Goal: Task Accomplishment & Management: Use online tool/utility

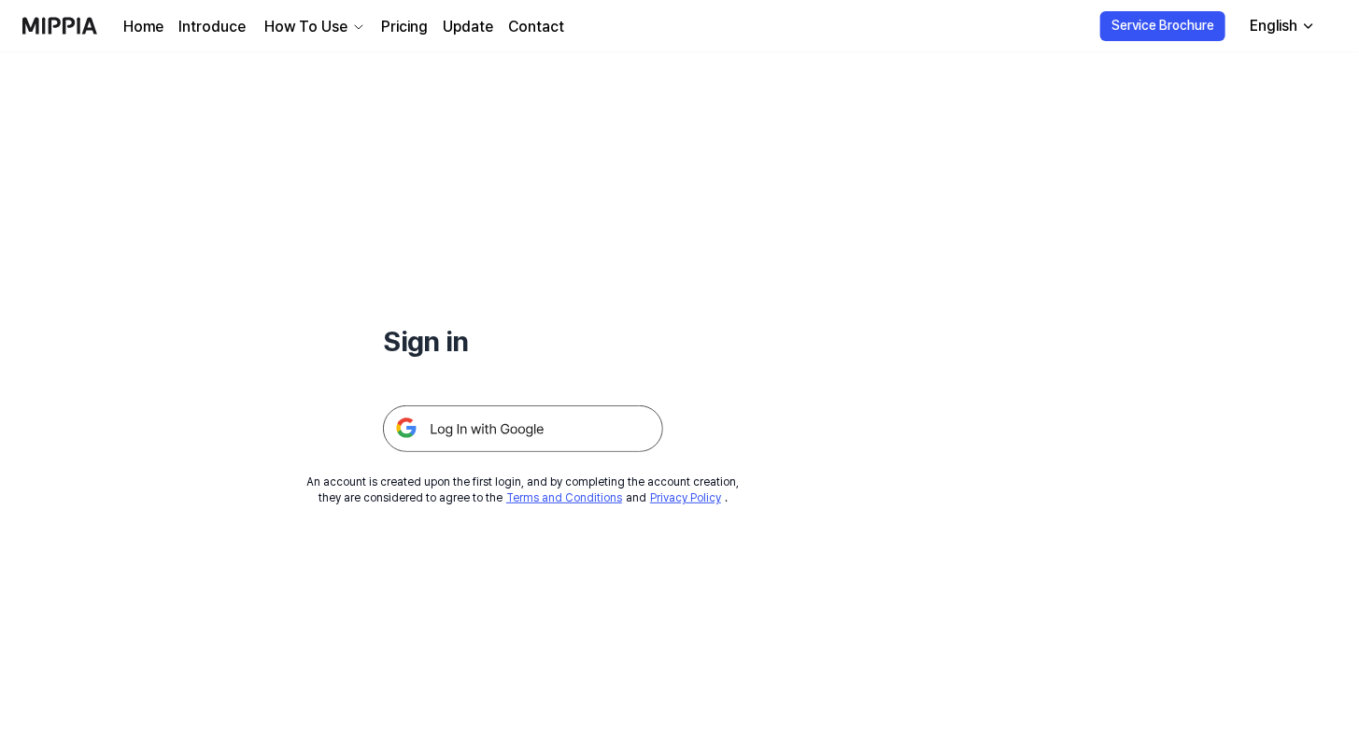
click at [548, 427] on img at bounding box center [523, 428] width 280 height 47
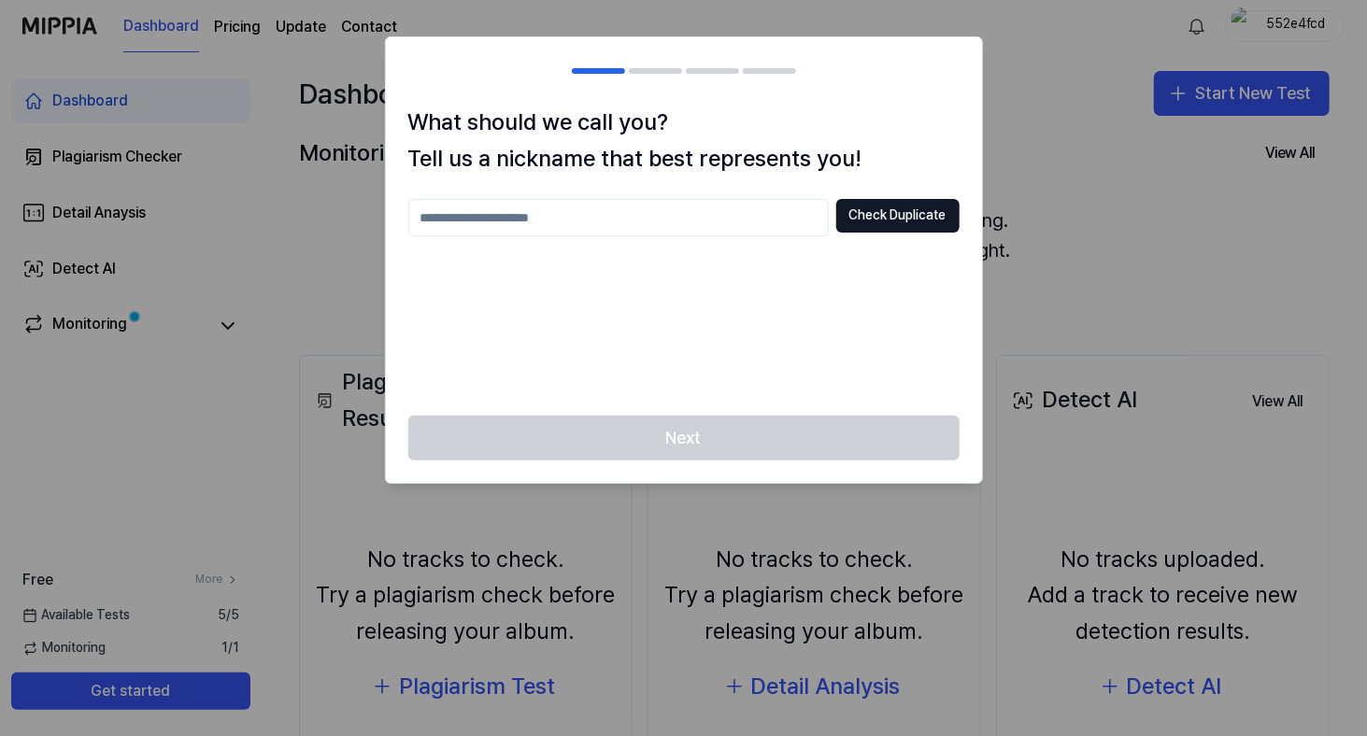
click at [1060, 182] on div at bounding box center [683, 368] width 1367 height 736
click at [919, 214] on button "Check Duplicate" at bounding box center [897, 216] width 123 height 34
click at [539, 300] on div "Check Duplicate Please enter between 2 and 20 characters" at bounding box center [683, 296] width 551 height 194
click at [503, 216] on input "text" at bounding box center [618, 217] width 420 height 37
type input "**"
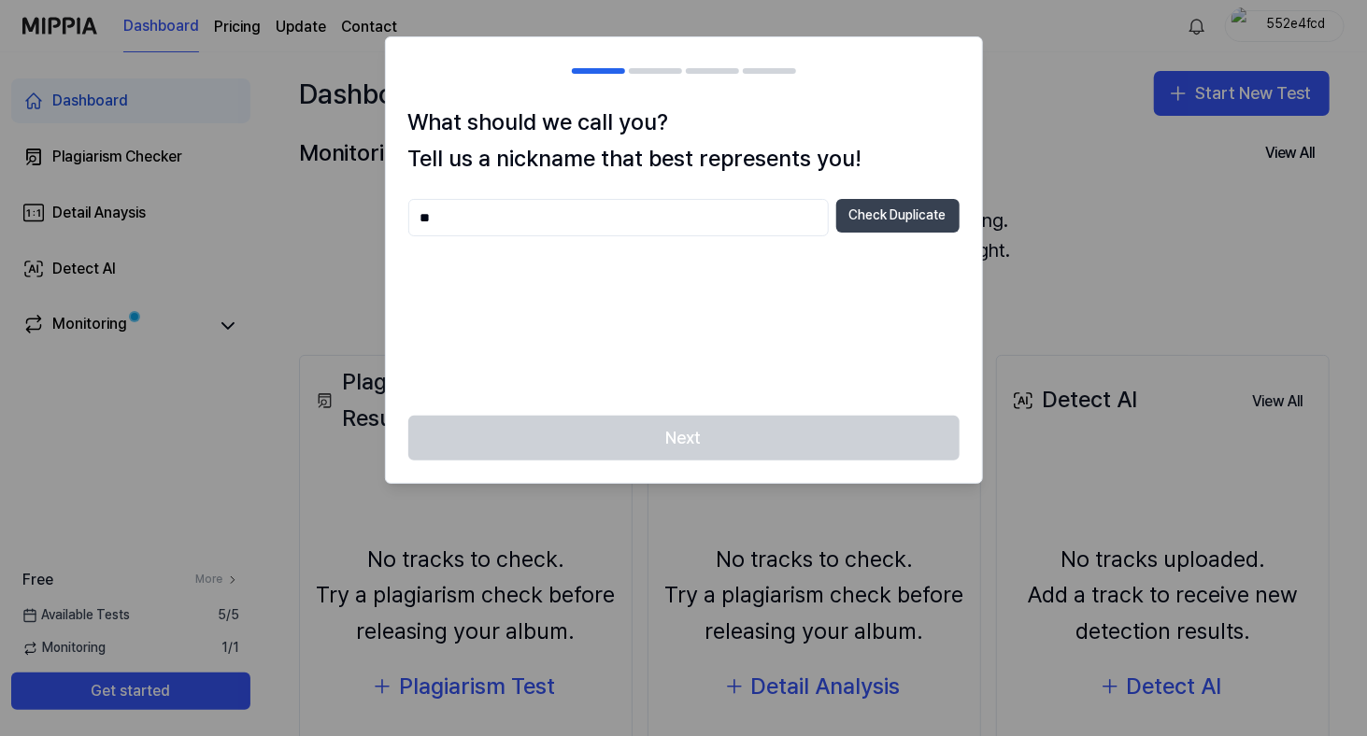
click at [872, 221] on button "Check Duplicate" at bounding box center [897, 216] width 123 height 34
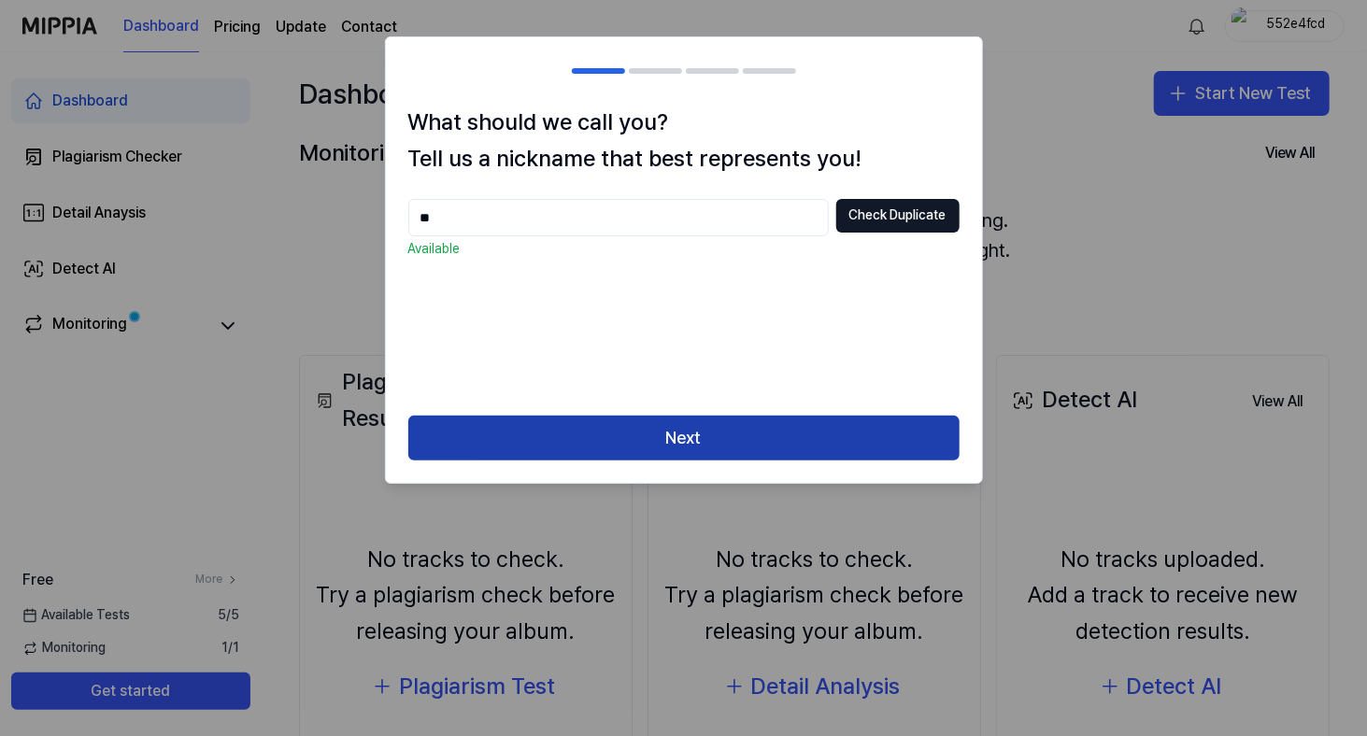
click at [725, 432] on button "Next" at bounding box center [683, 438] width 551 height 45
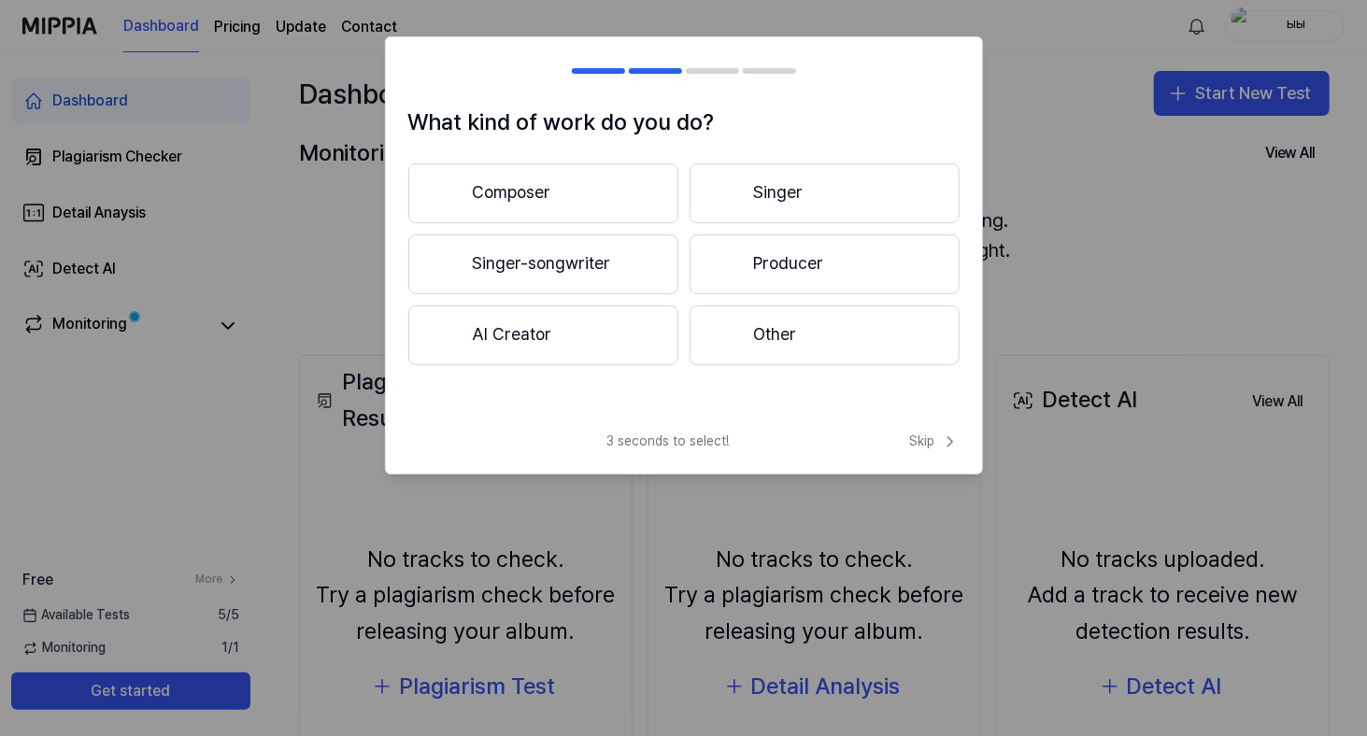
click at [782, 342] on button "Other" at bounding box center [825, 336] width 270 height 60
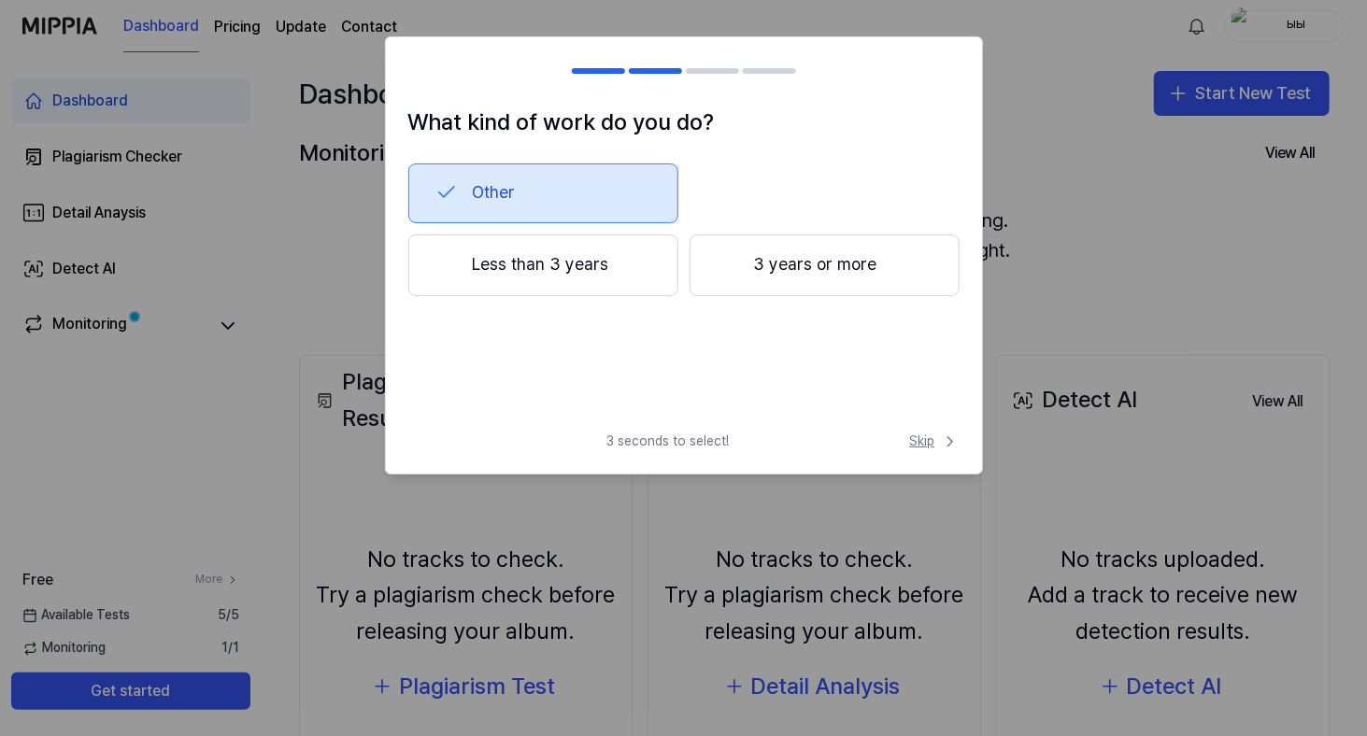
click at [933, 440] on span "Skip" at bounding box center [935, 442] width 50 height 19
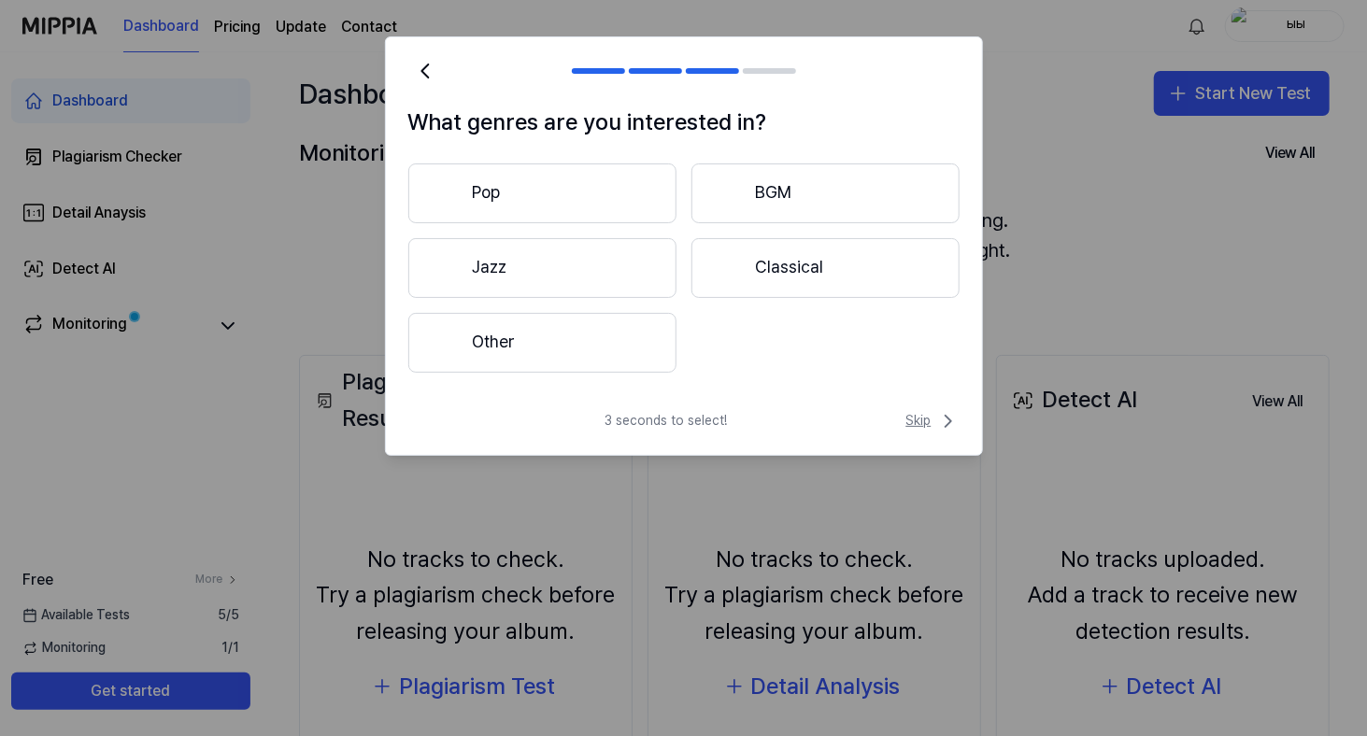
click at [928, 422] on span "Skip" at bounding box center [932, 421] width 53 height 22
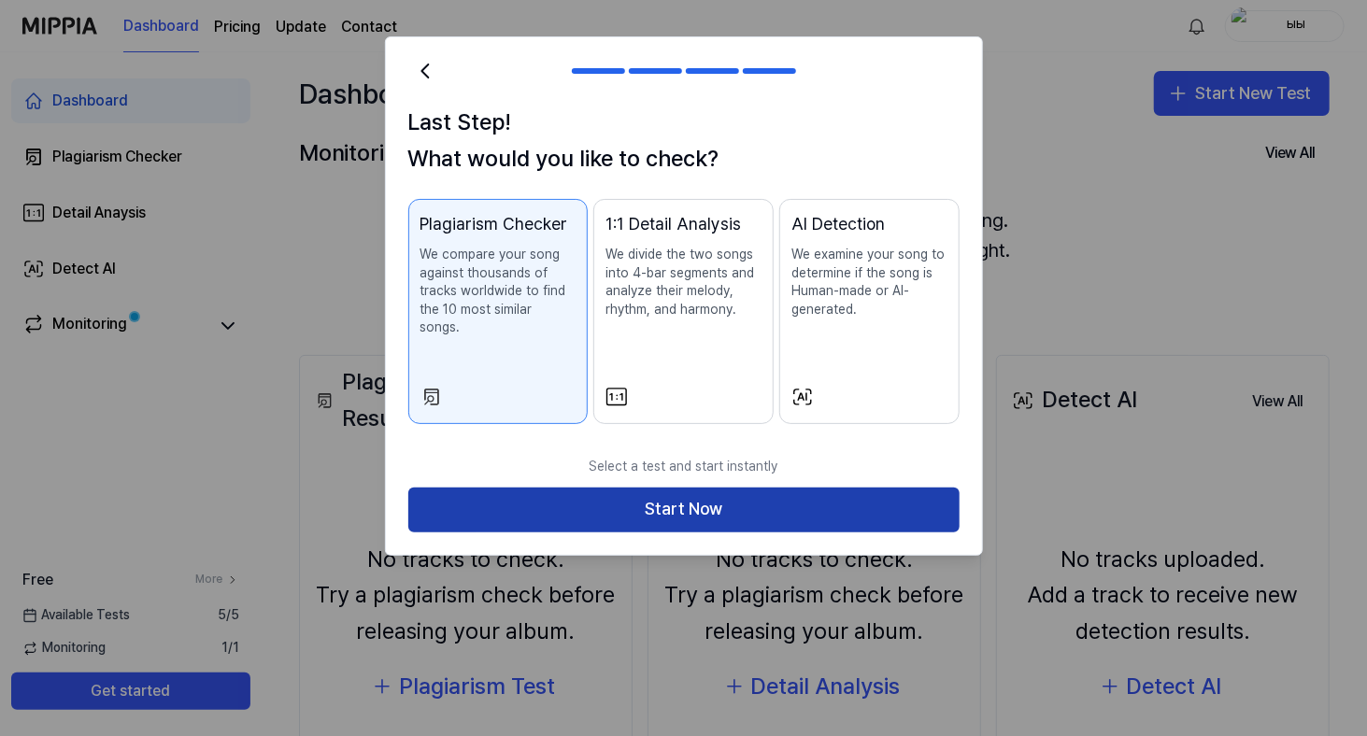
click at [690, 489] on button "Start Now" at bounding box center [683, 510] width 551 height 45
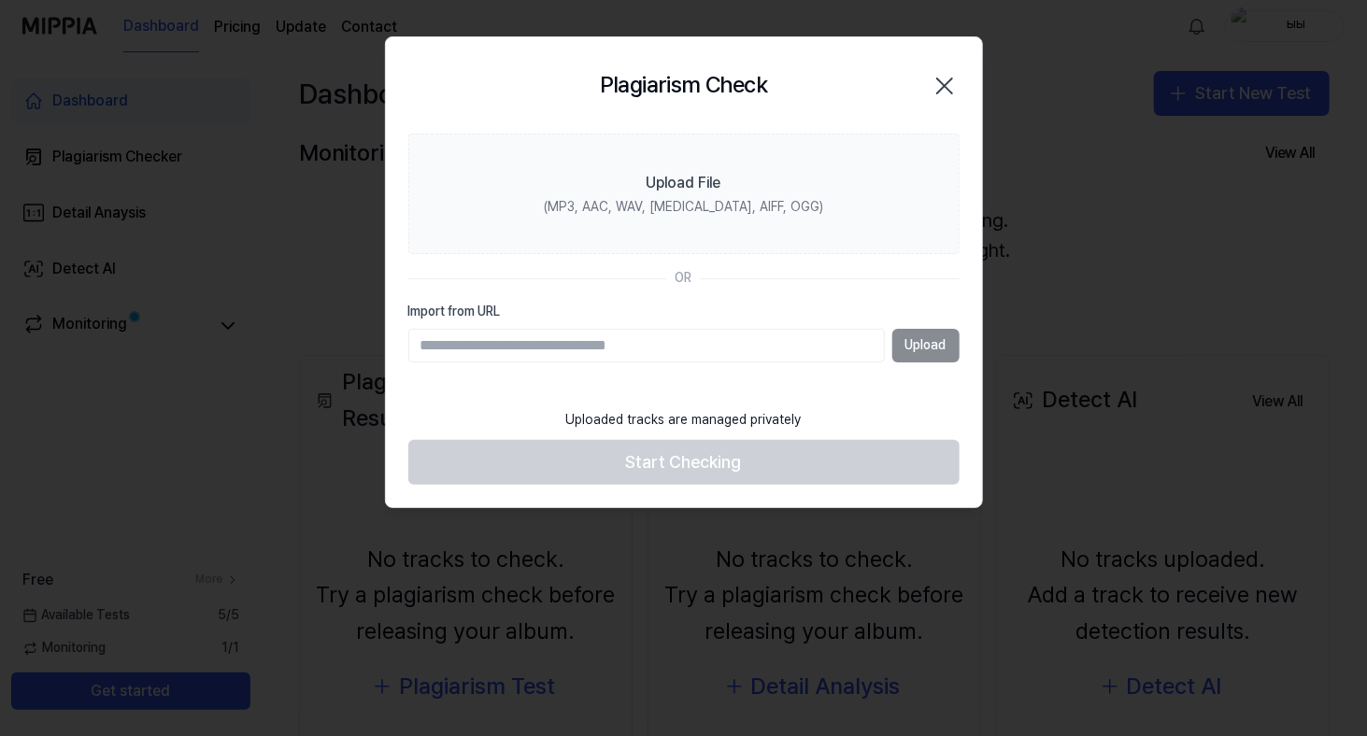
click at [906, 336] on div "Upload" at bounding box center [683, 346] width 551 height 34
click at [740, 349] on input "Import from URL" at bounding box center [646, 346] width 477 height 34
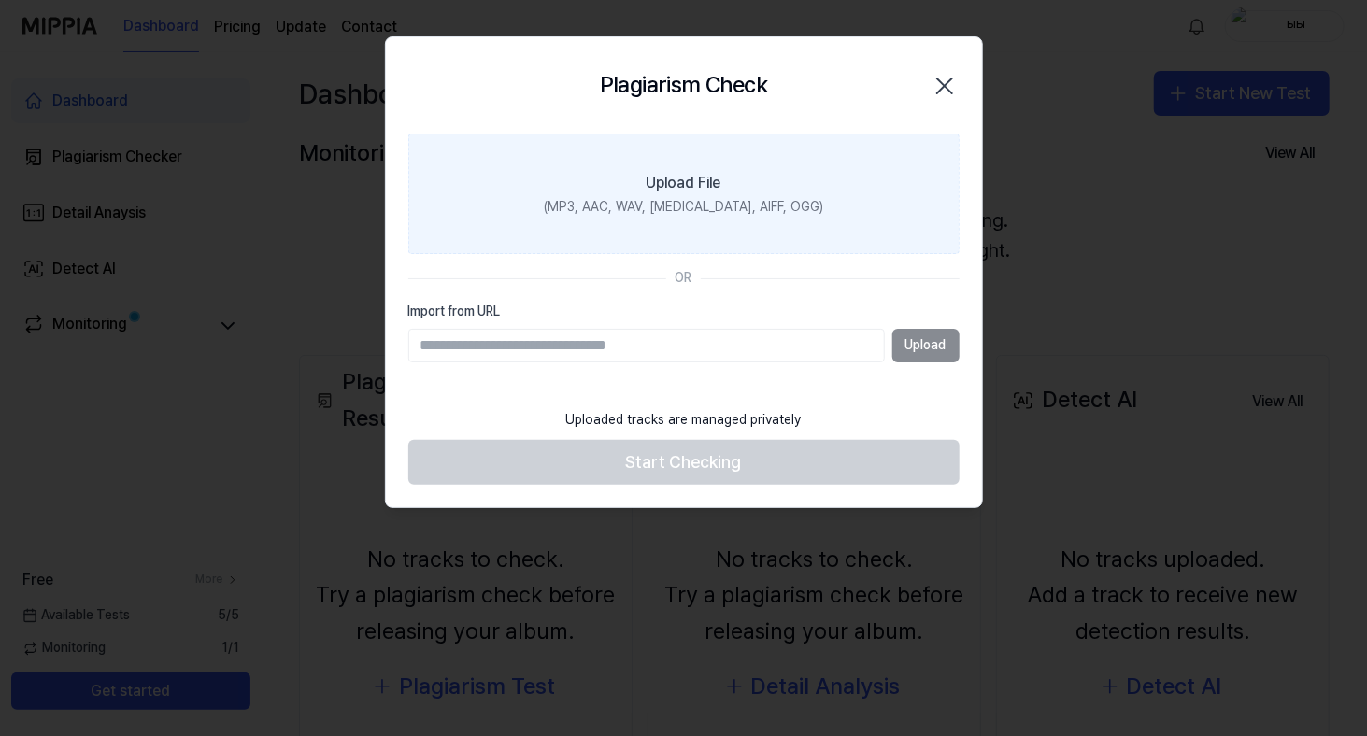
click at [815, 175] on label "Upload File (MP3, AAC, WAV, FLAC, AIFF, OGG)" at bounding box center [683, 194] width 551 height 121
click at [0, 0] on input "Upload File (MP3, AAC, WAV, FLAC, AIFF, OGG)" at bounding box center [0, 0] width 0 height 0
click at [615, 192] on label "Upload File (MP3, AAC, WAV, FLAC, AIFF, OGG)" at bounding box center [683, 194] width 551 height 121
click at [0, 0] on input "Upload File (MP3, AAC, WAV, FLAC, AIFF, OGG)" at bounding box center [0, 0] width 0 height 0
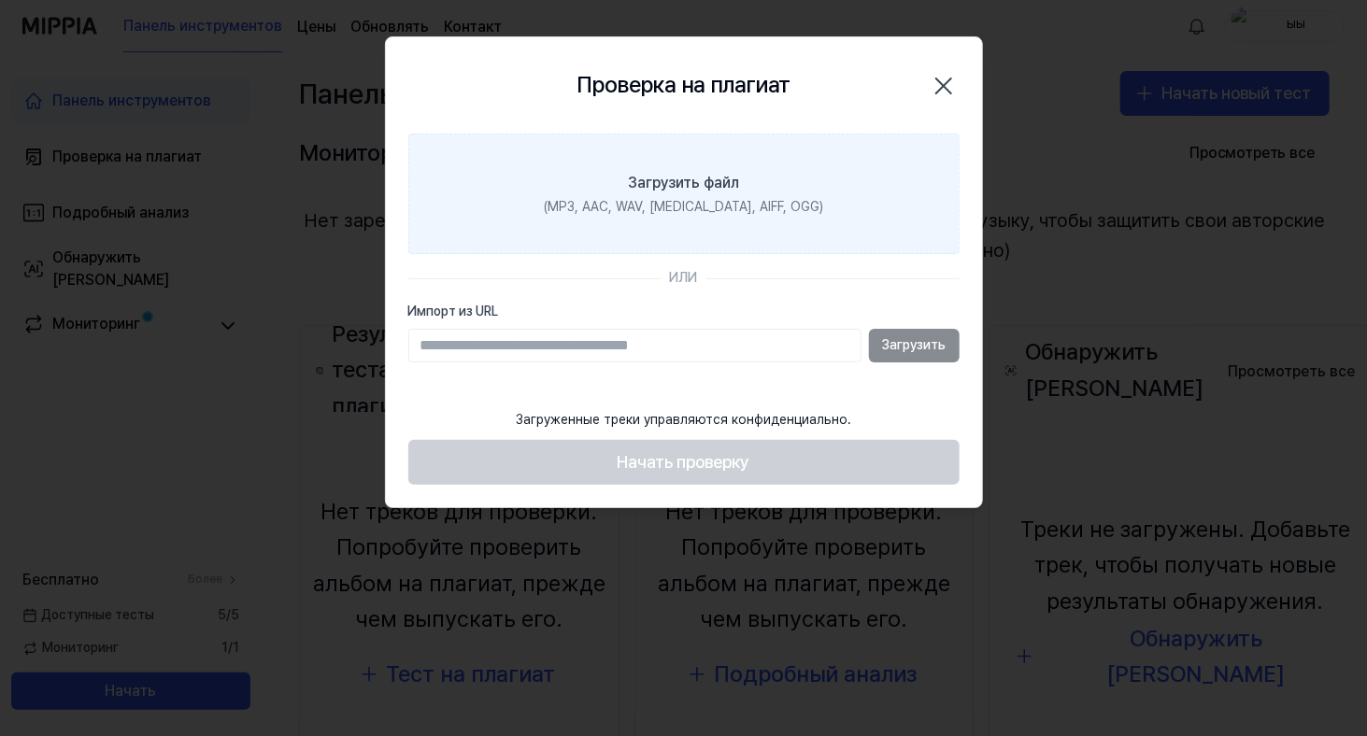
click at [674, 172] on div "Загрузить файл" at bounding box center [683, 183] width 111 height 22
click at [0, 0] on input "Загрузить файл (MP3, AAC, WAV, FLAC, AIFF, OGG)" at bounding box center [0, 0] width 0 height 0
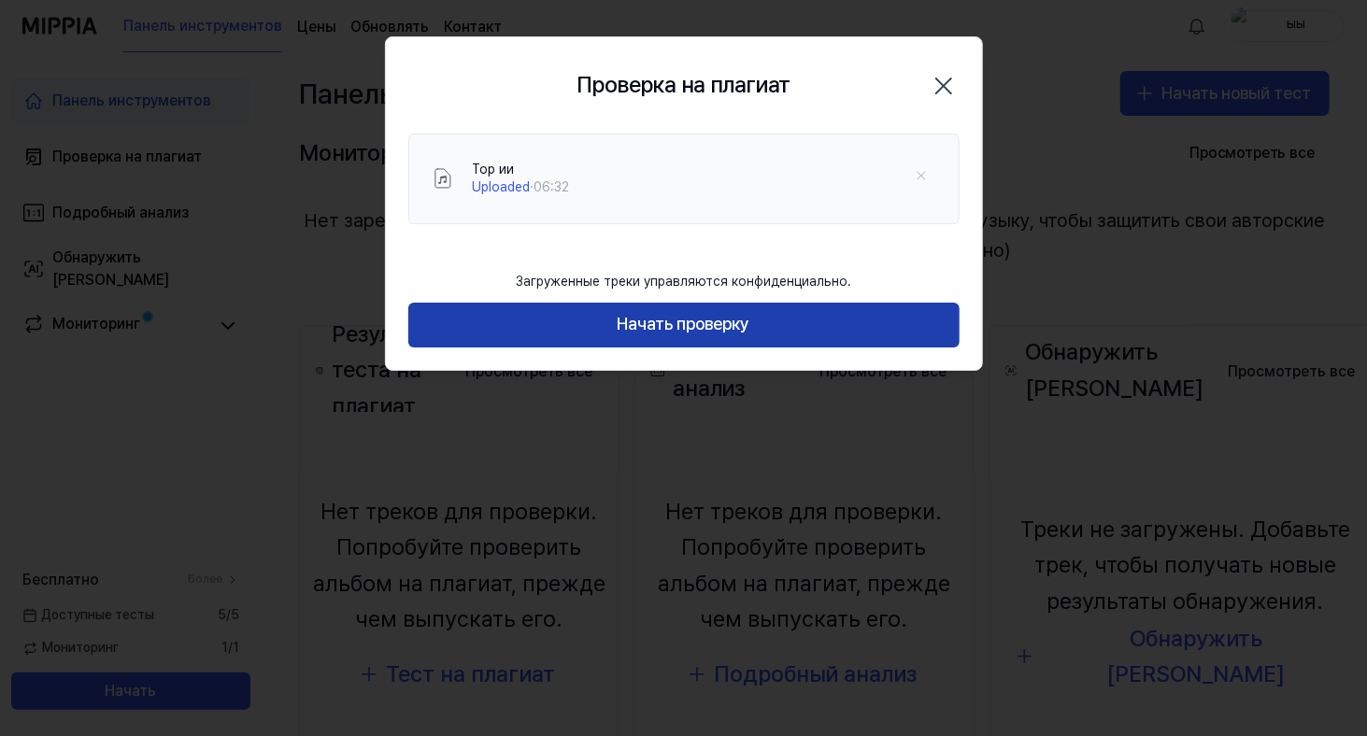
click at [709, 332] on font "Начать проверку" at bounding box center [684, 324] width 133 height 20
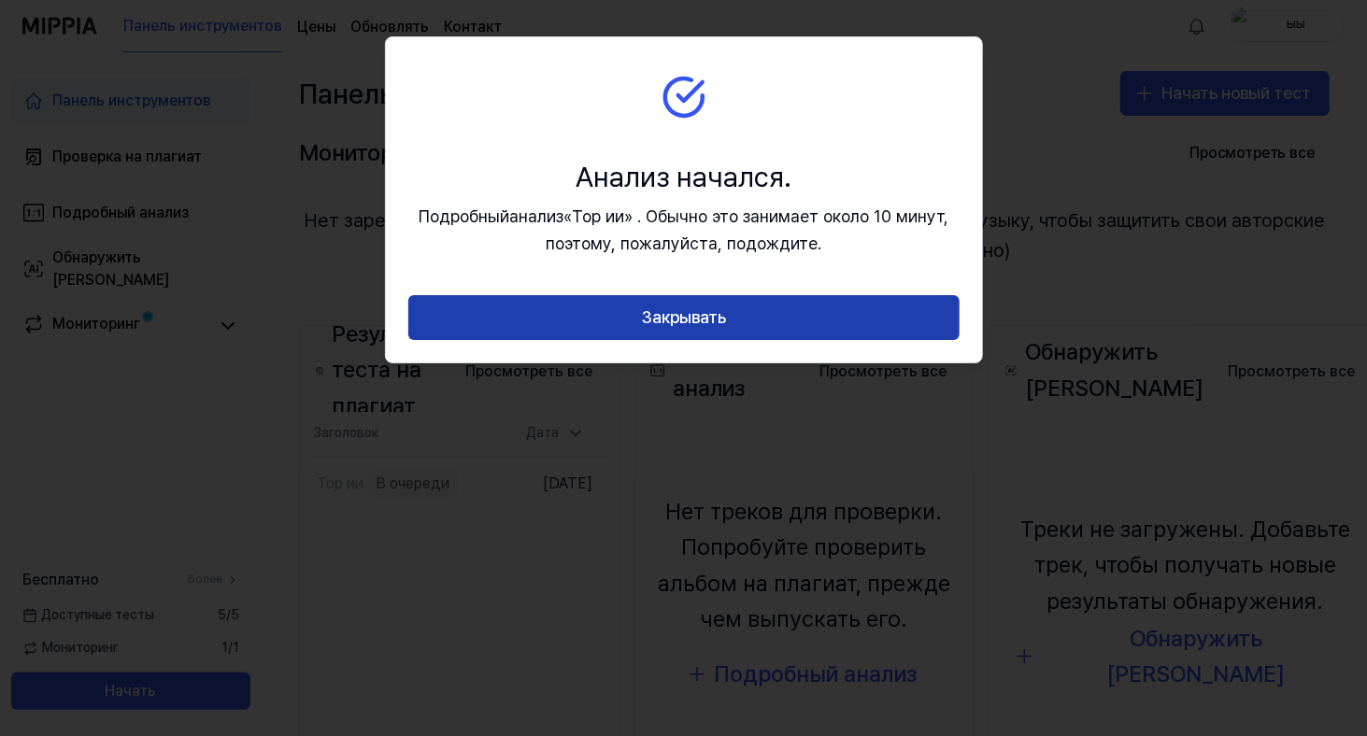
click at [706, 319] on font "Закрывать" at bounding box center [683, 317] width 85 height 20
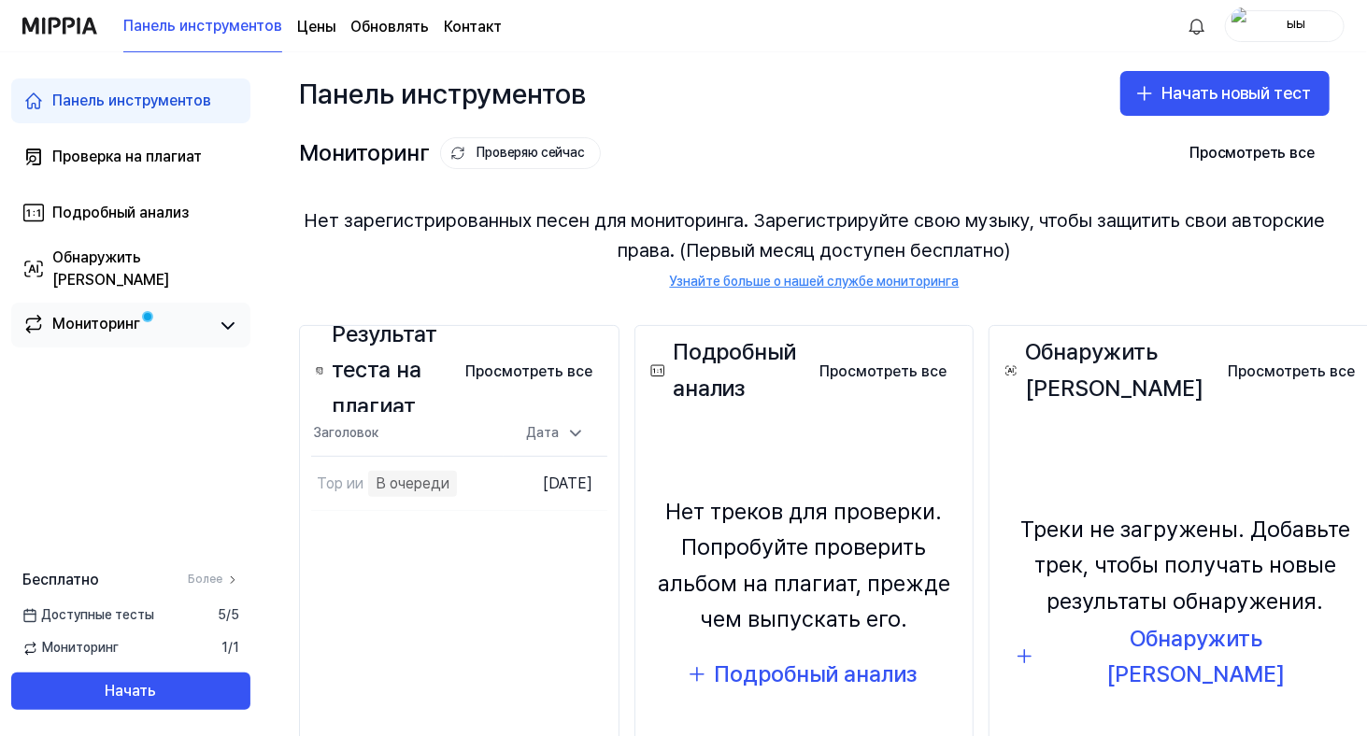
click at [196, 320] on link "Мониторинг" at bounding box center [115, 326] width 187 height 26
click at [222, 320] on icon at bounding box center [228, 326] width 22 height 22
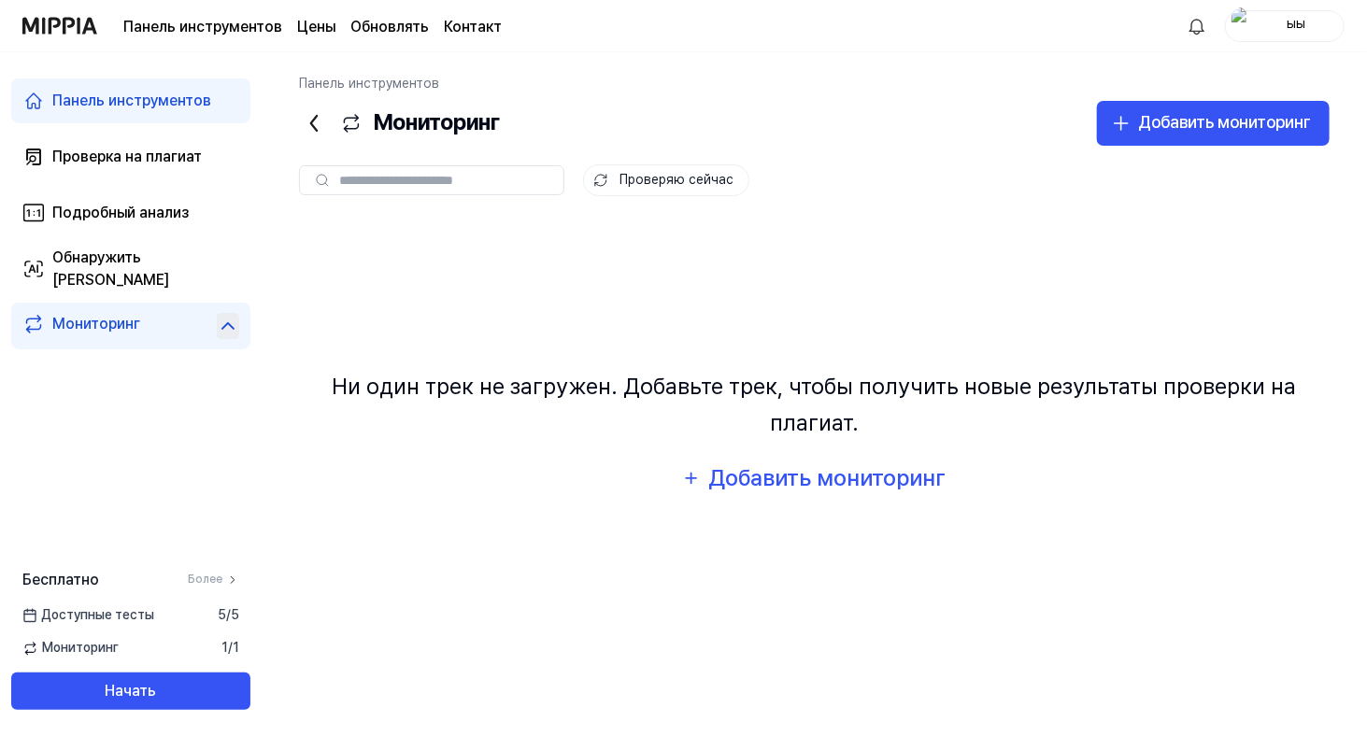
click at [121, 104] on font "Панель инструментов" at bounding box center [131, 101] width 159 height 18
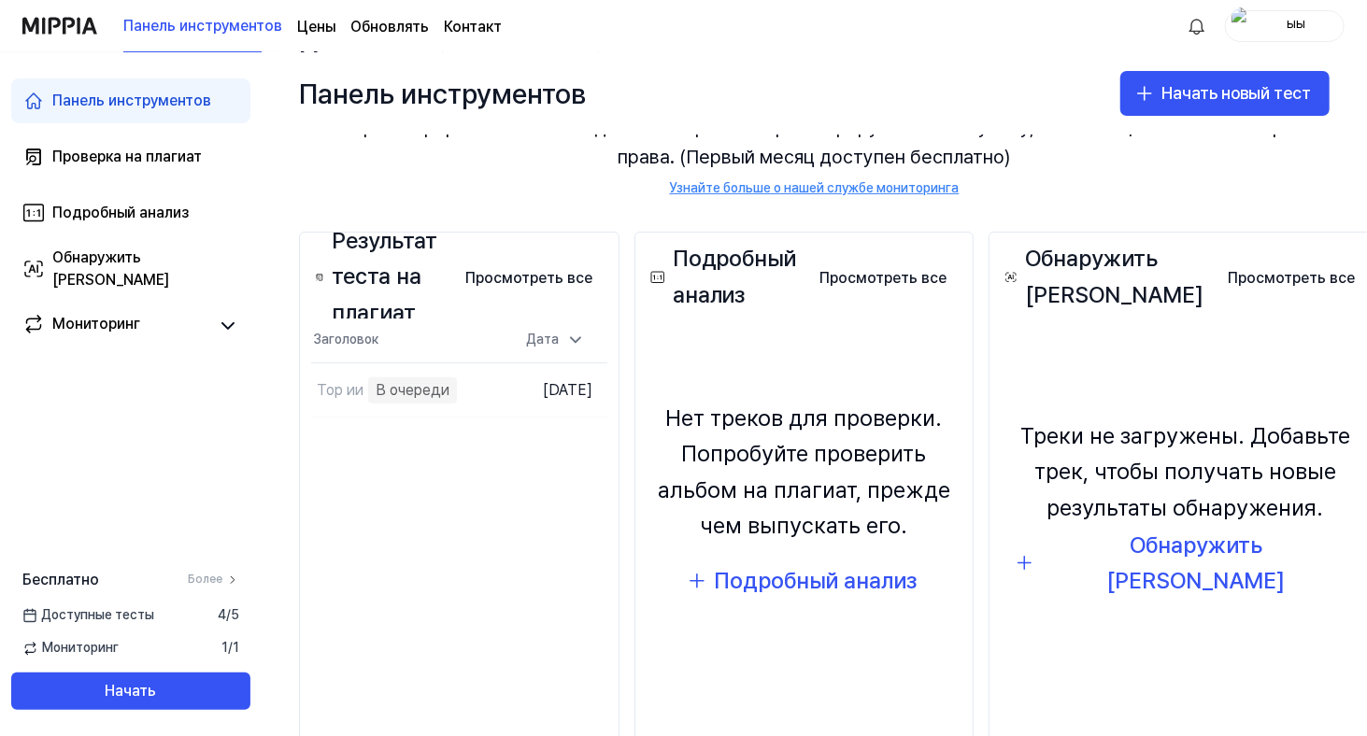
scroll to position [140, 0]
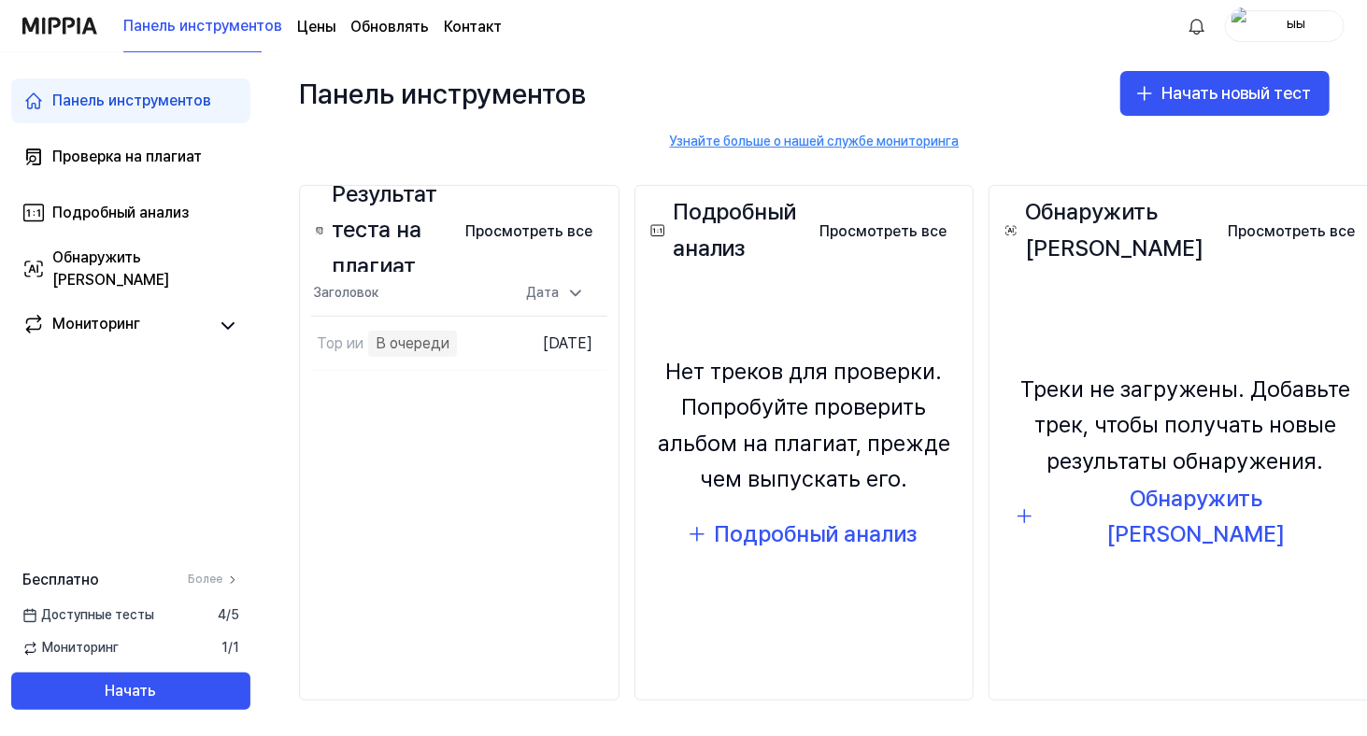
drag, startPoint x: 420, startPoint y: 482, endPoint x: 68, endPoint y: 412, distance: 359.1
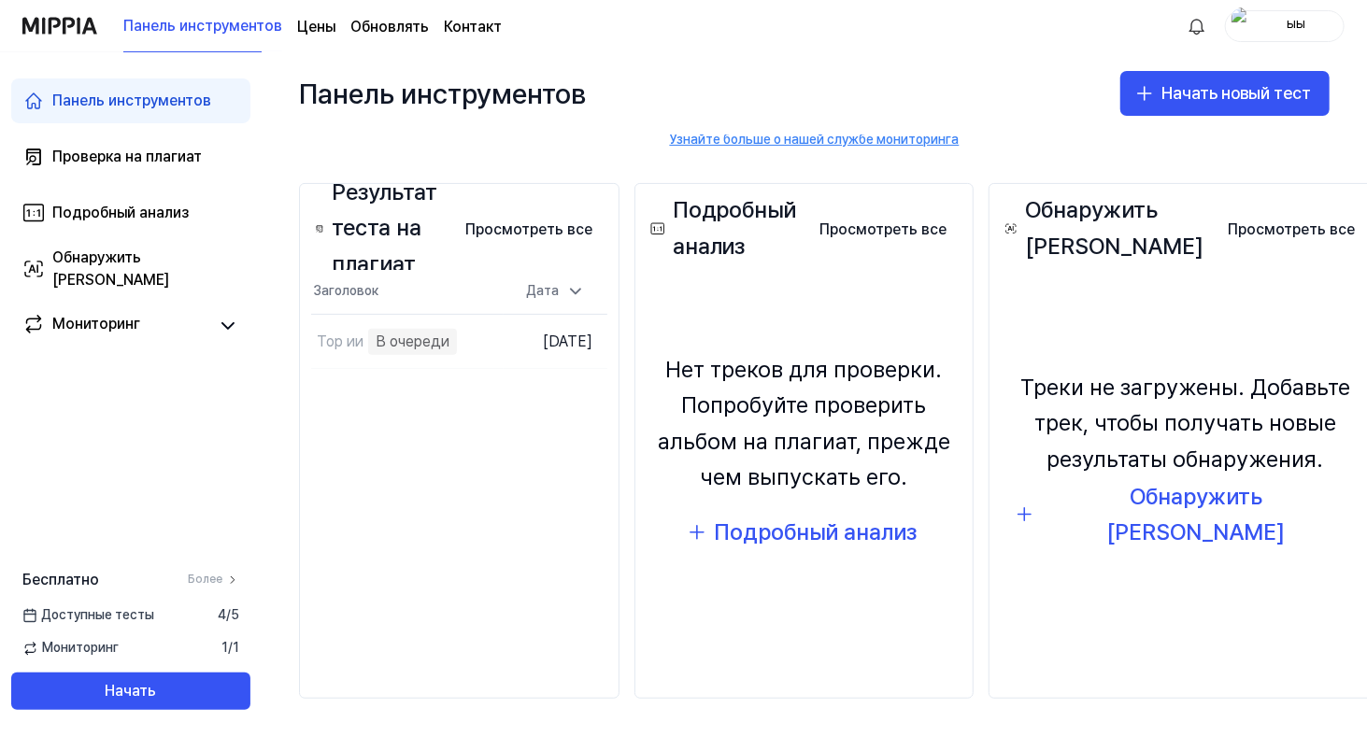
scroll to position [140, 0]
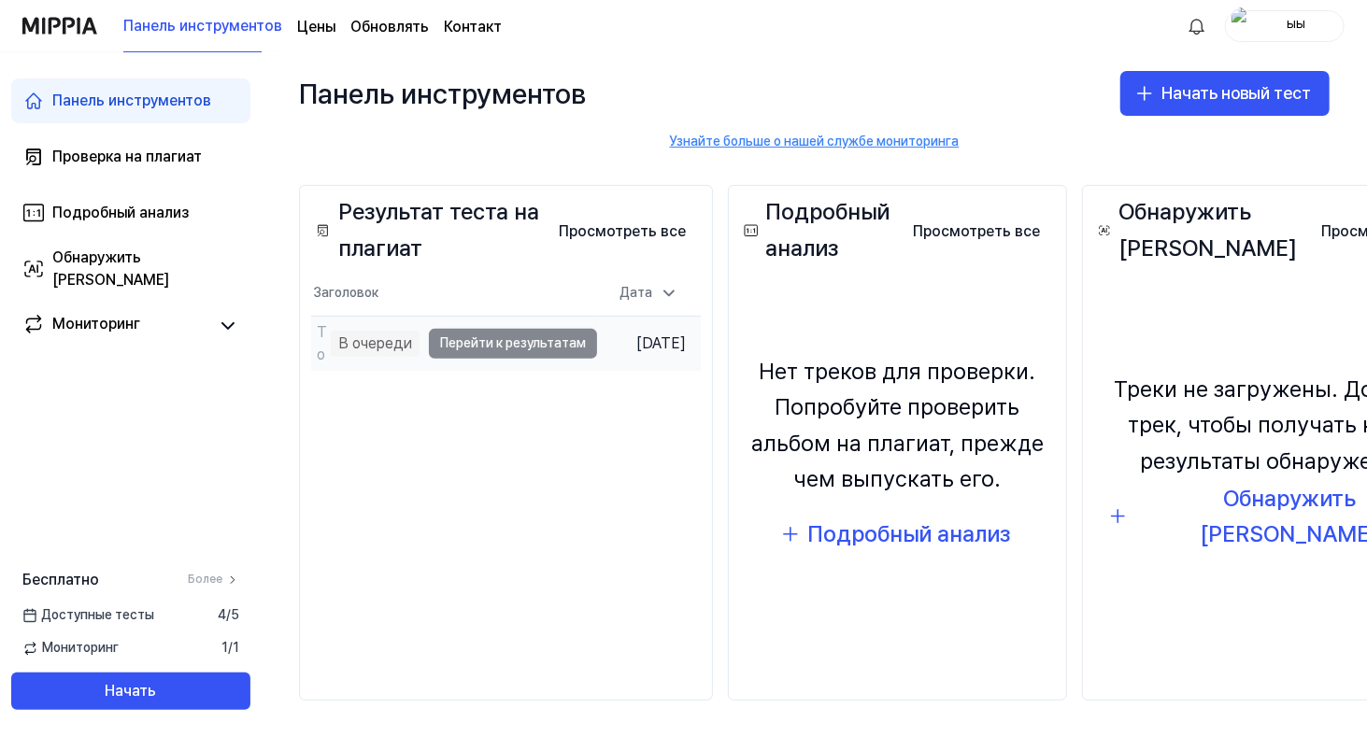
click at [524, 345] on td "Тор ии В очереди Перейти к результатам" at bounding box center [454, 343] width 286 height 53
click at [395, 344] on font "В очереди" at bounding box center [375, 343] width 74 height 18
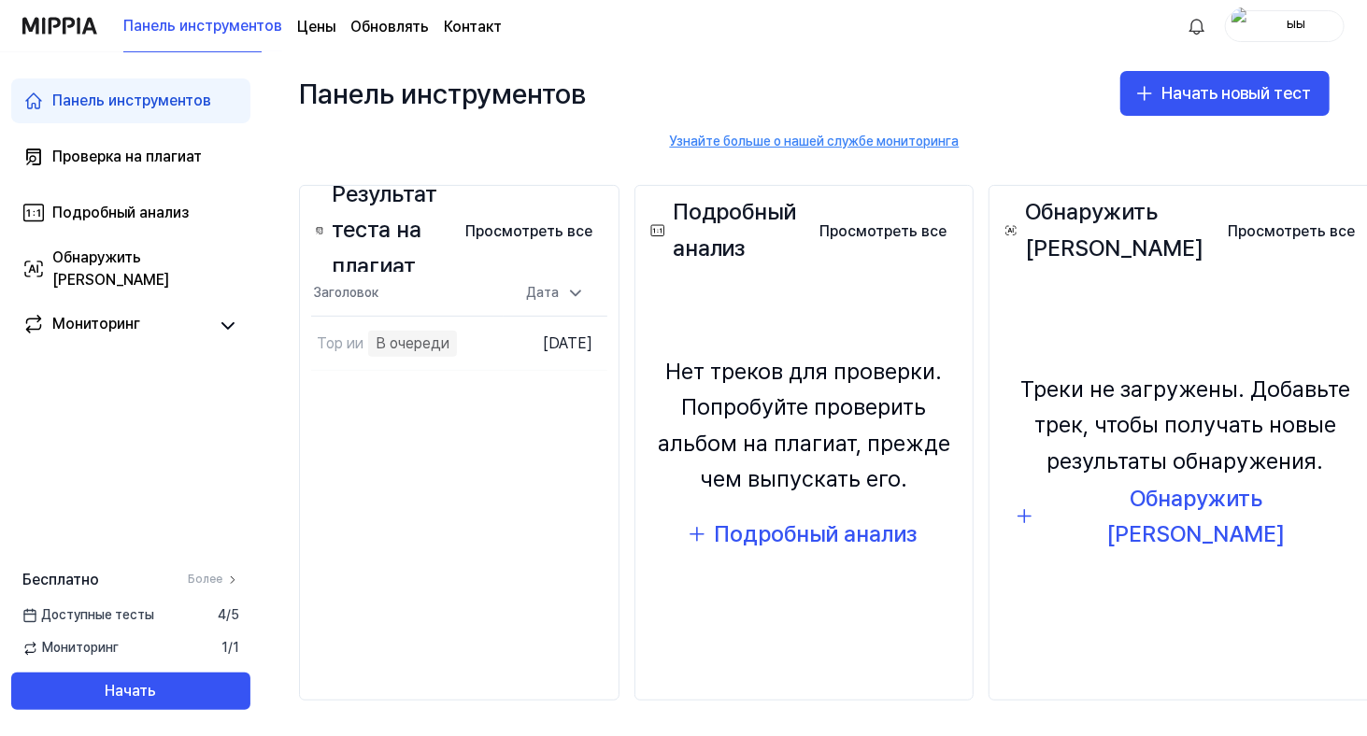
click at [315, 225] on icon at bounding box center [319, 231] width 9 height 22
click at [367, 242] on font "Результат теста на плагиат" at bounding box center [385, 229] width 106 height 99
click at [391, 244] on font "Результат теста на плагиат" at bounding box center [391, 230] width 119 height 107
click at [483, 231] on font "Просмотреть все" at bounding box center [528, 231] width 127 height 18
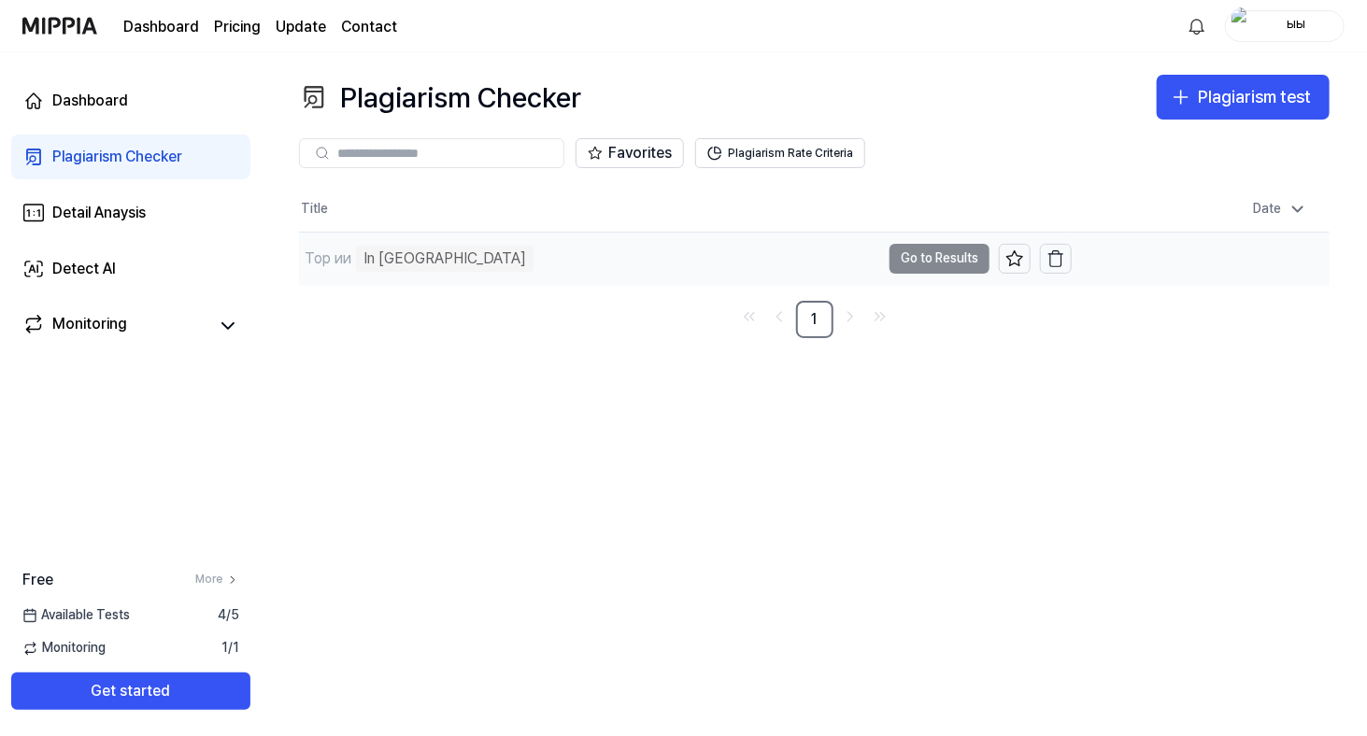
click at [946, 264] on td "[DEMOGRAPHIC_DATA] ии In Queue Go to Results" at bounding box center [685, 259] width 773 height 52
click at [134, 151] on div "Plagiarism Checker" at bounding box center [117, 157] width 130 height 22
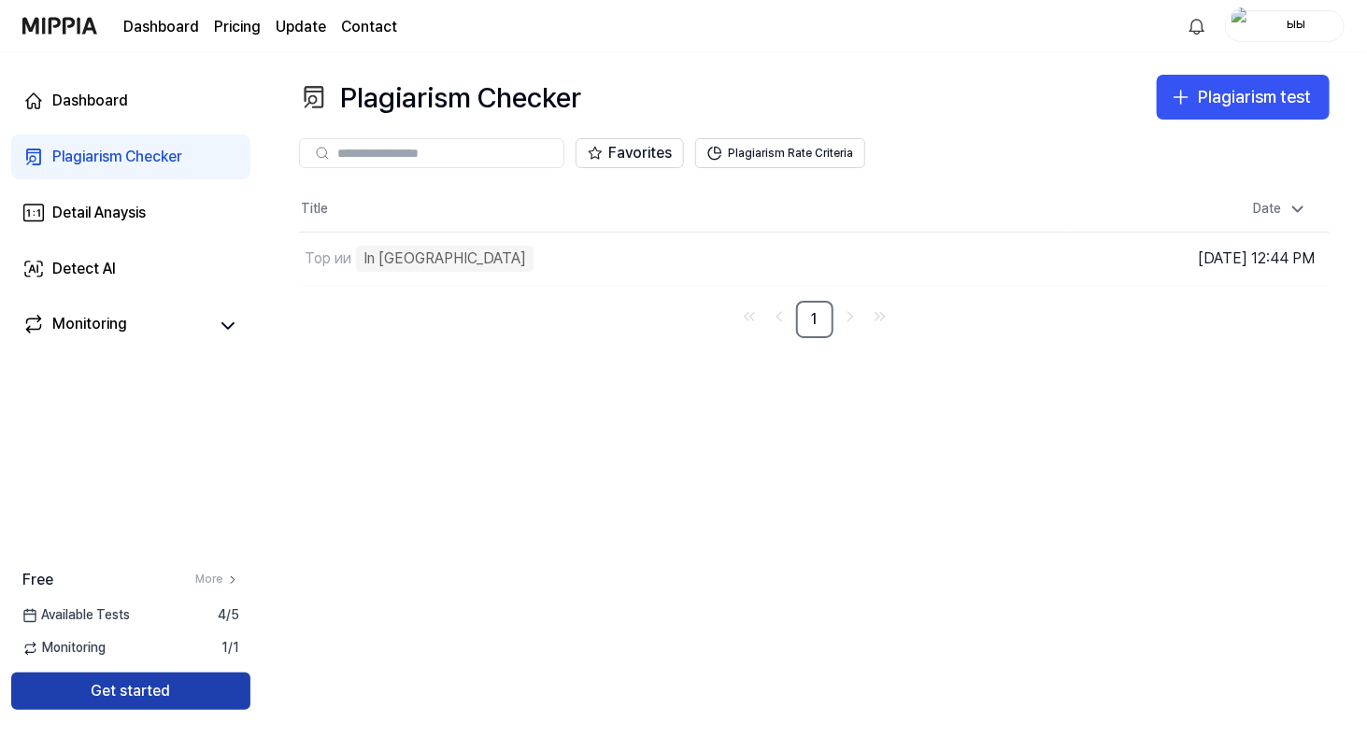
click at [174, 684] on button "Get started" at bounding box center [130, 691] width 239 height 37
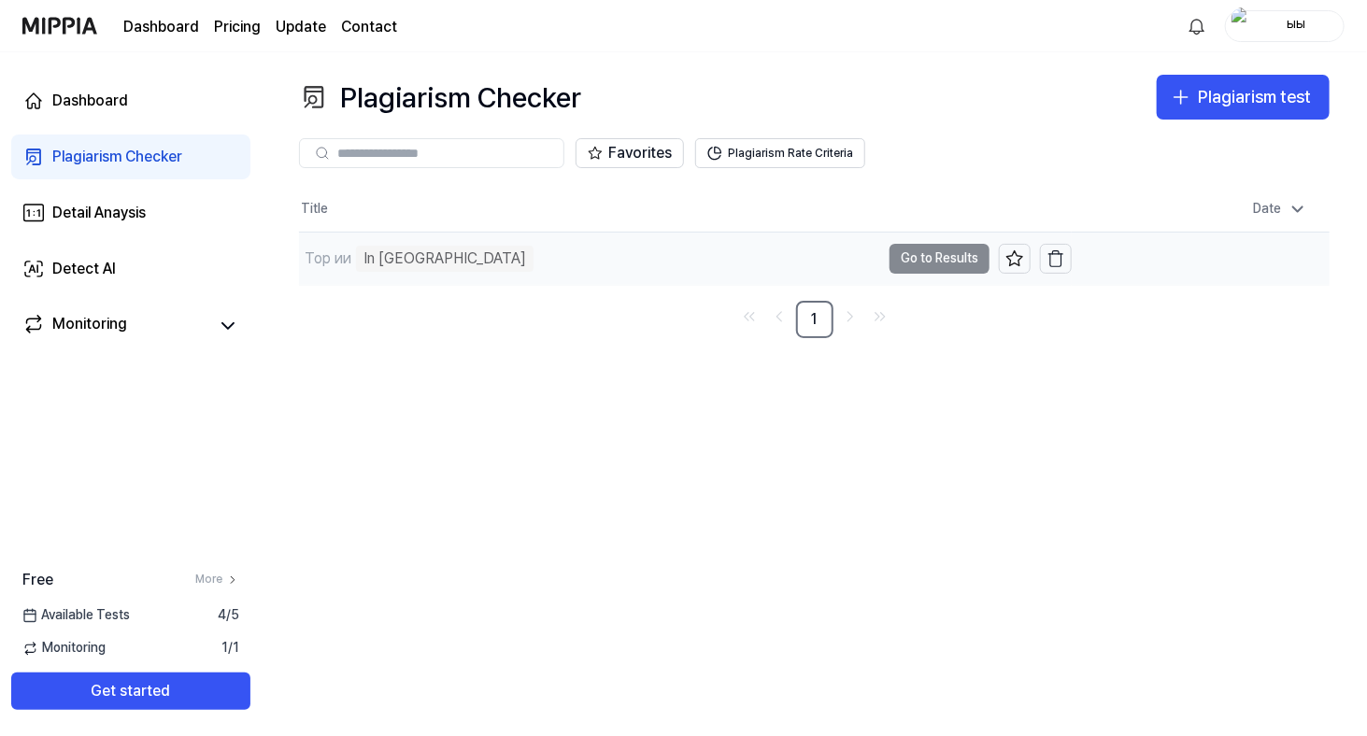
click at [926, 249] on td "[DEMOGRAPHIC_DATA] ии In Queue Go to Results" at bounding box center [685, 259] width 773 height 52
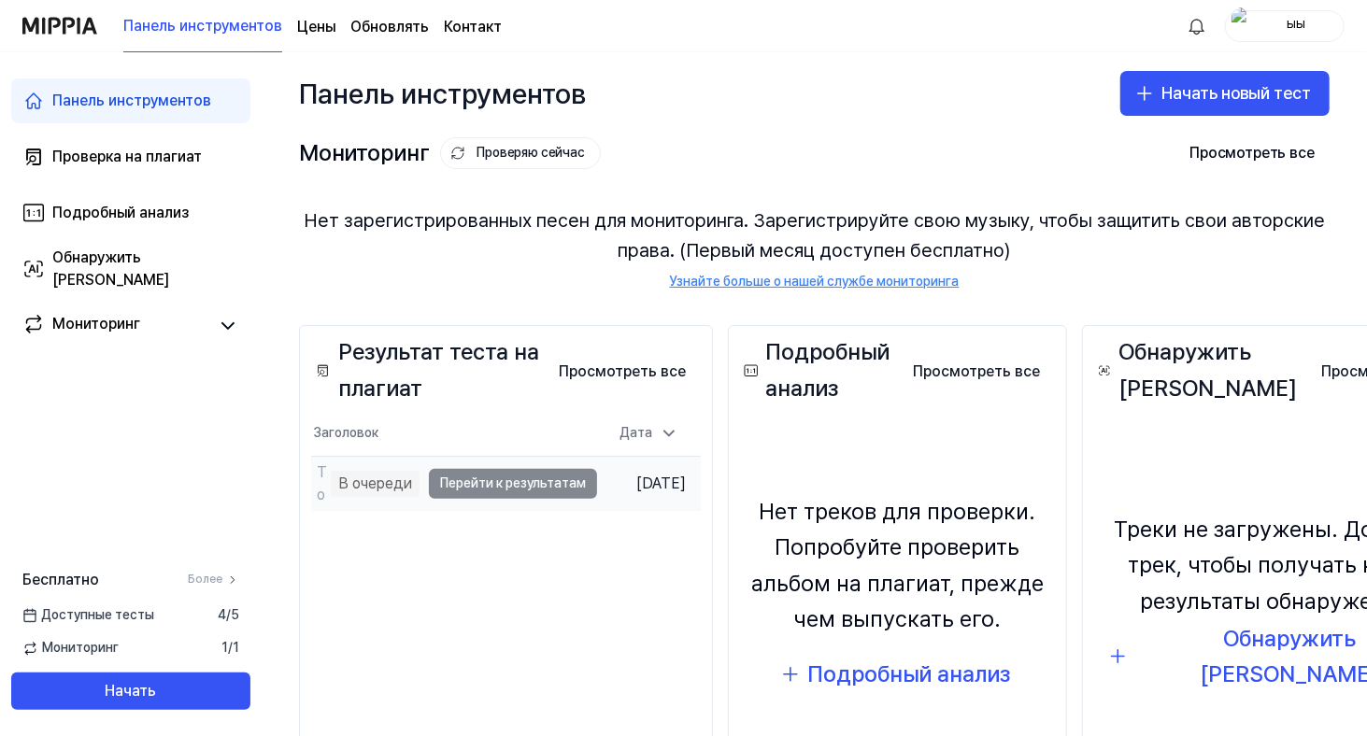
click at [524, 491] on td "Тор ии В очереди Перейти к результатам" at bounding box center [454, 483] width 286 height 53
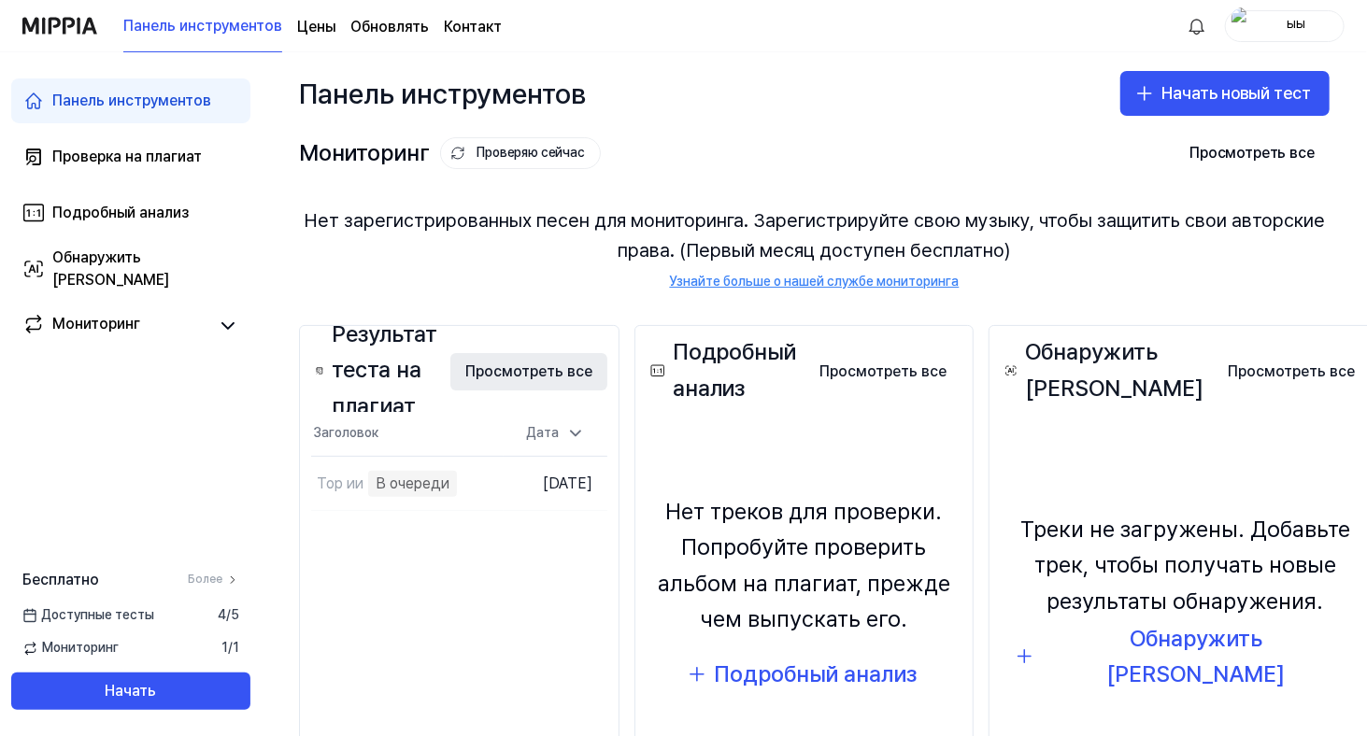
click at [539, 374] on font "Просмотреть все" at bounding box center [528, 372] width 127 height 18
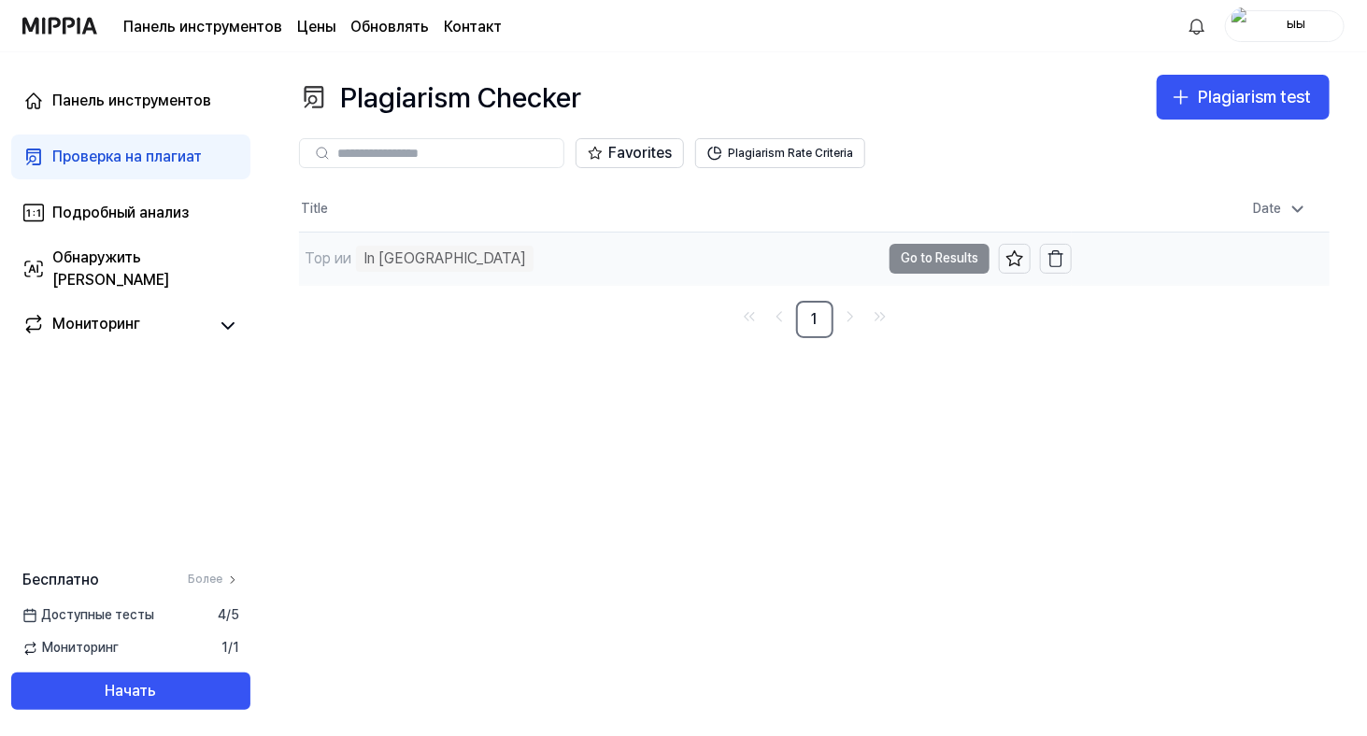
click at [391, 247] on div "In [GEOGRAPHIC_DATA]" at bounding box center [445, 259] width 178 height 26
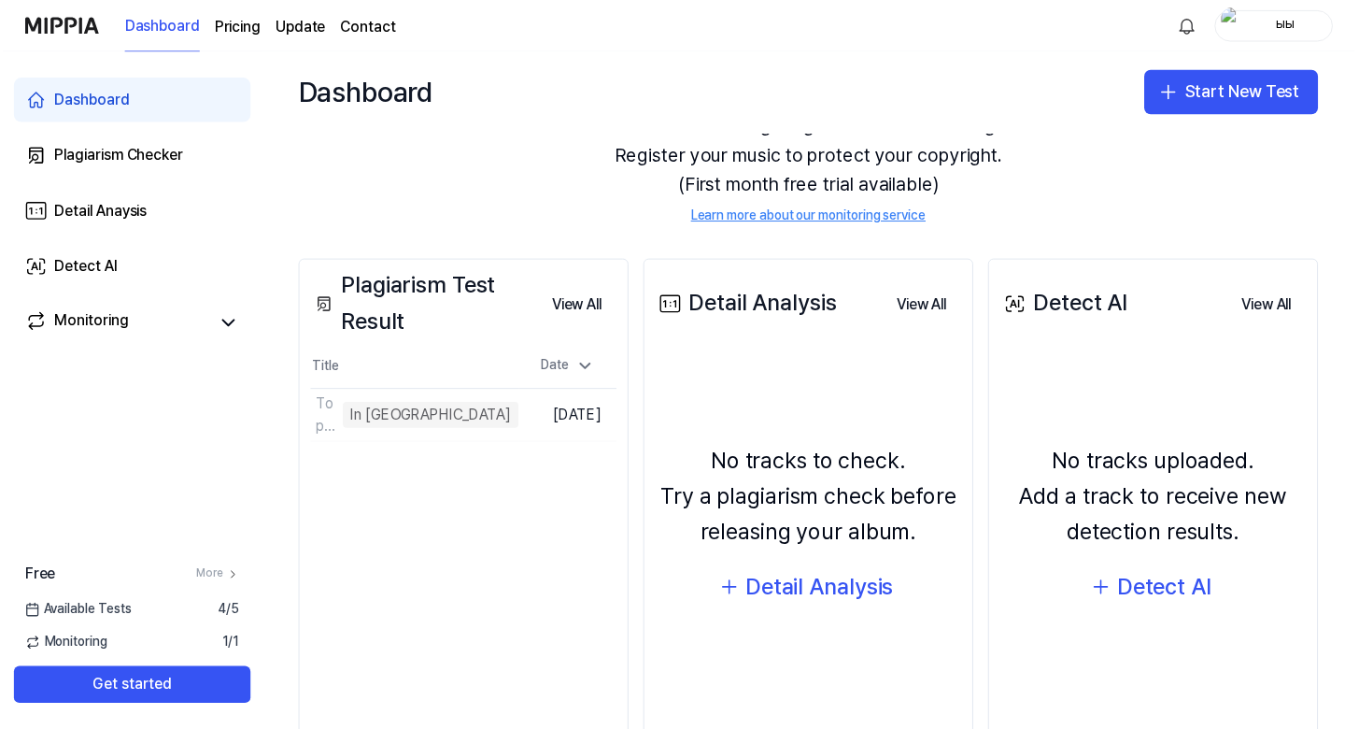
scroll to position [170, 0]
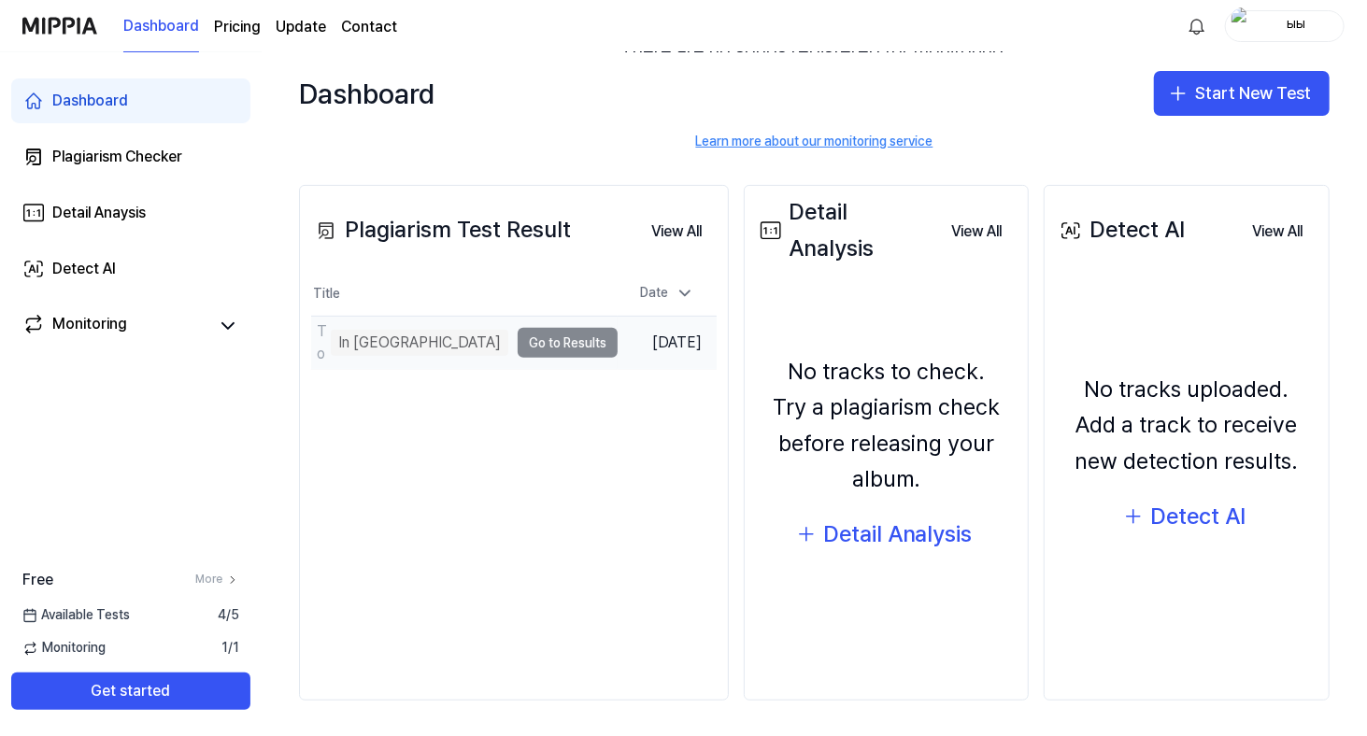
click at [480, 349] on td "Тор ии In Queue Go to Results" at bounding box center [464, 343] width 306 height 52
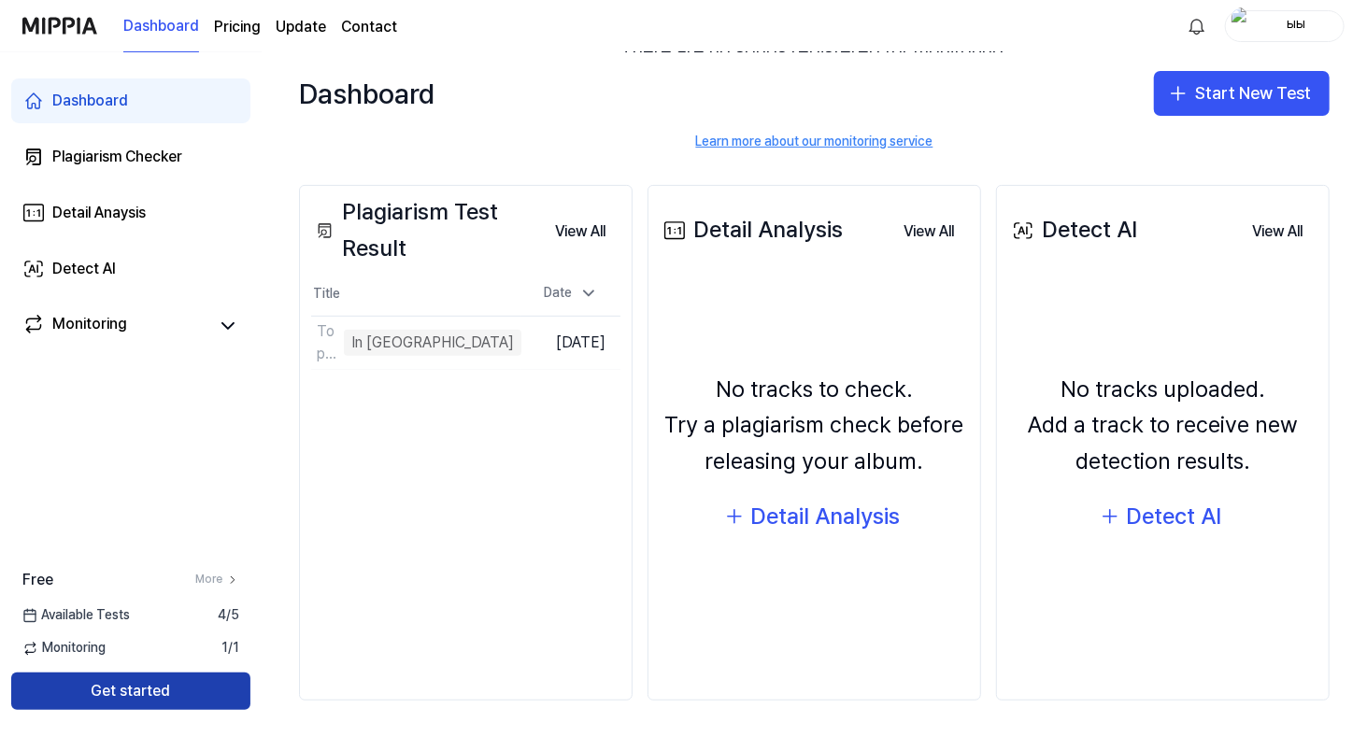
click at [181, 677] on button "Get started" at bounding box center [130, 691] width 239 height 37
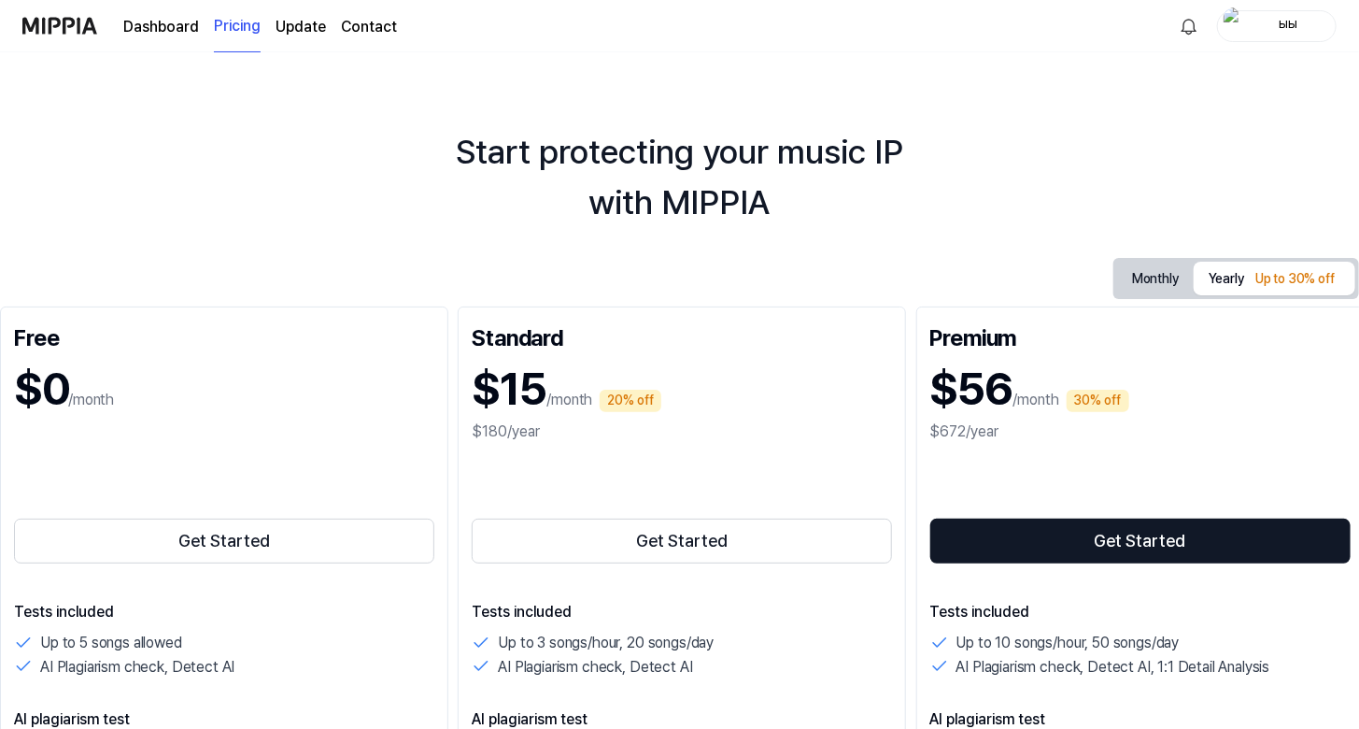
click at [125, 390] on div "$0 /month" at bounding box center [224, 389] width 420 height 63
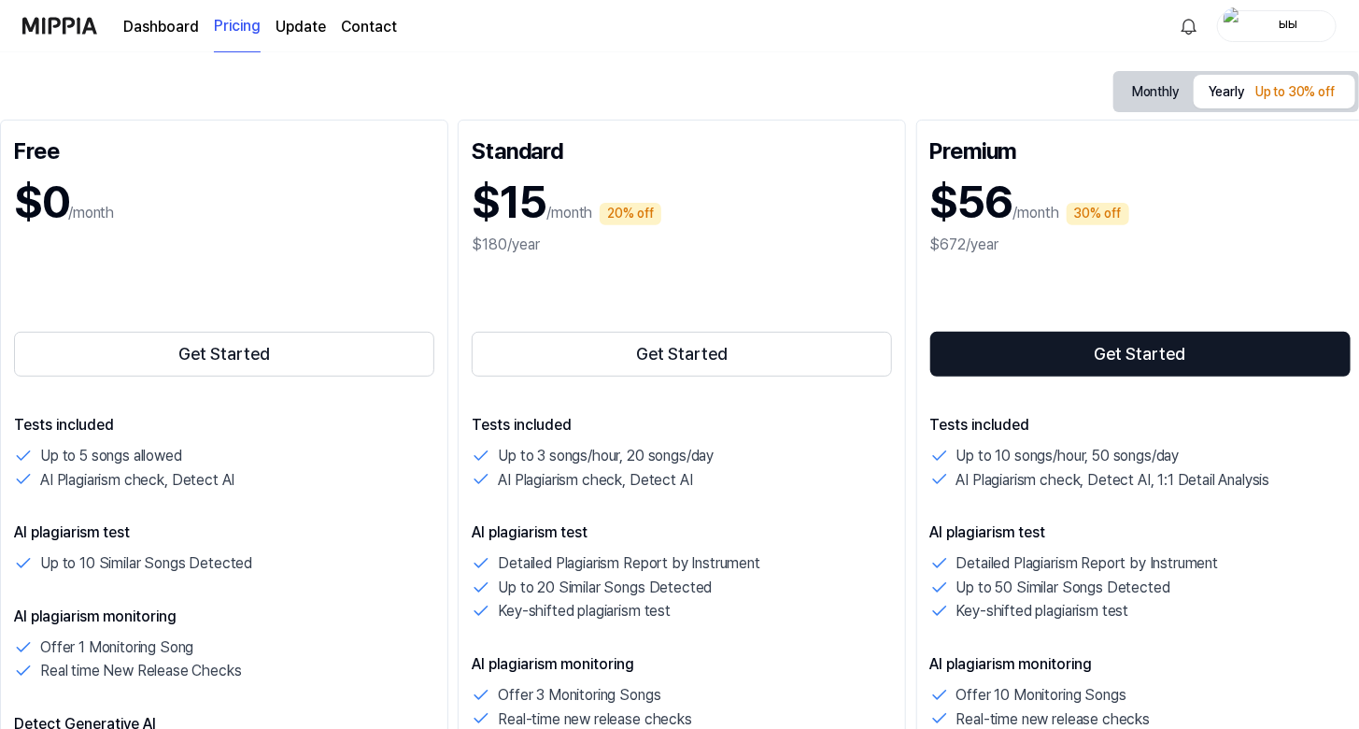
scroll to position [280, 0]
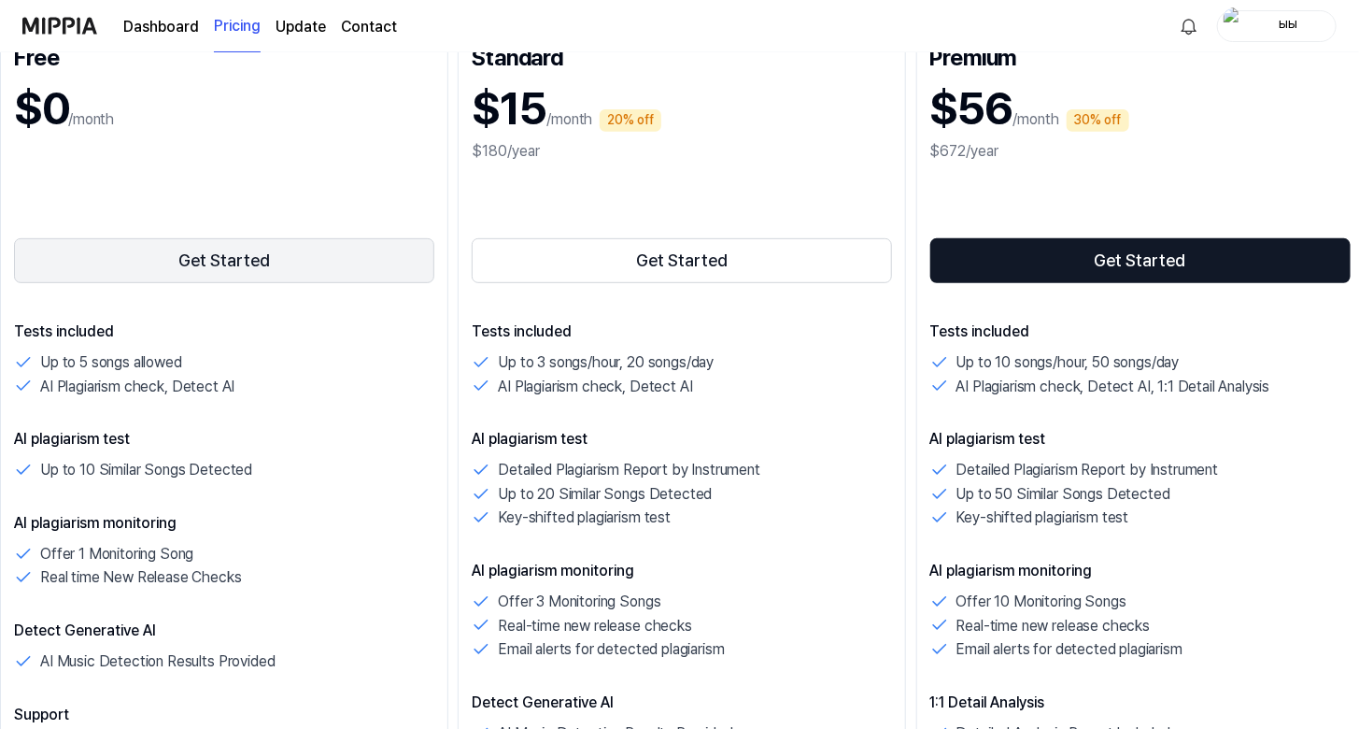
click at [261, 263] on button "Get Started" at bounding box center [224, 260] width 420 height 45
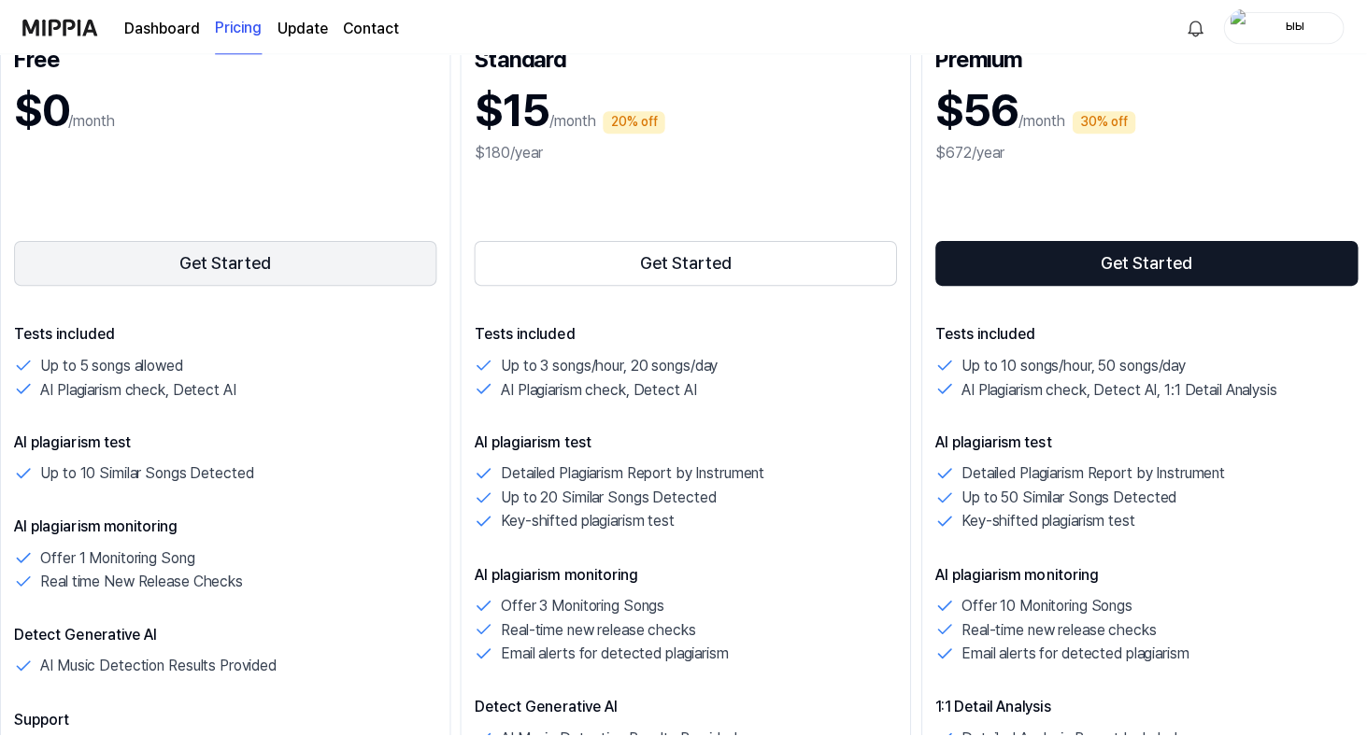
scroll to position [0, 0]
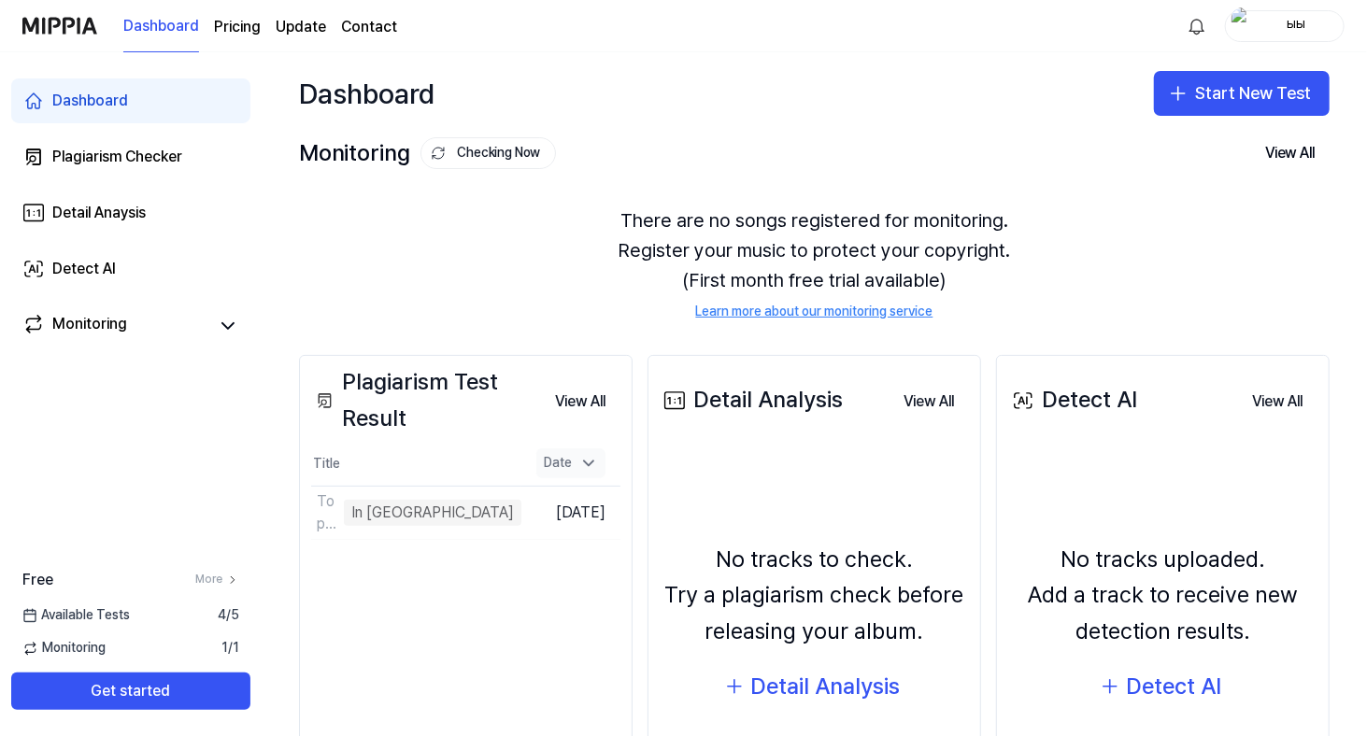
click at [575, 466] on div "Date" at bounding box center [570, 463] width 69 height 30
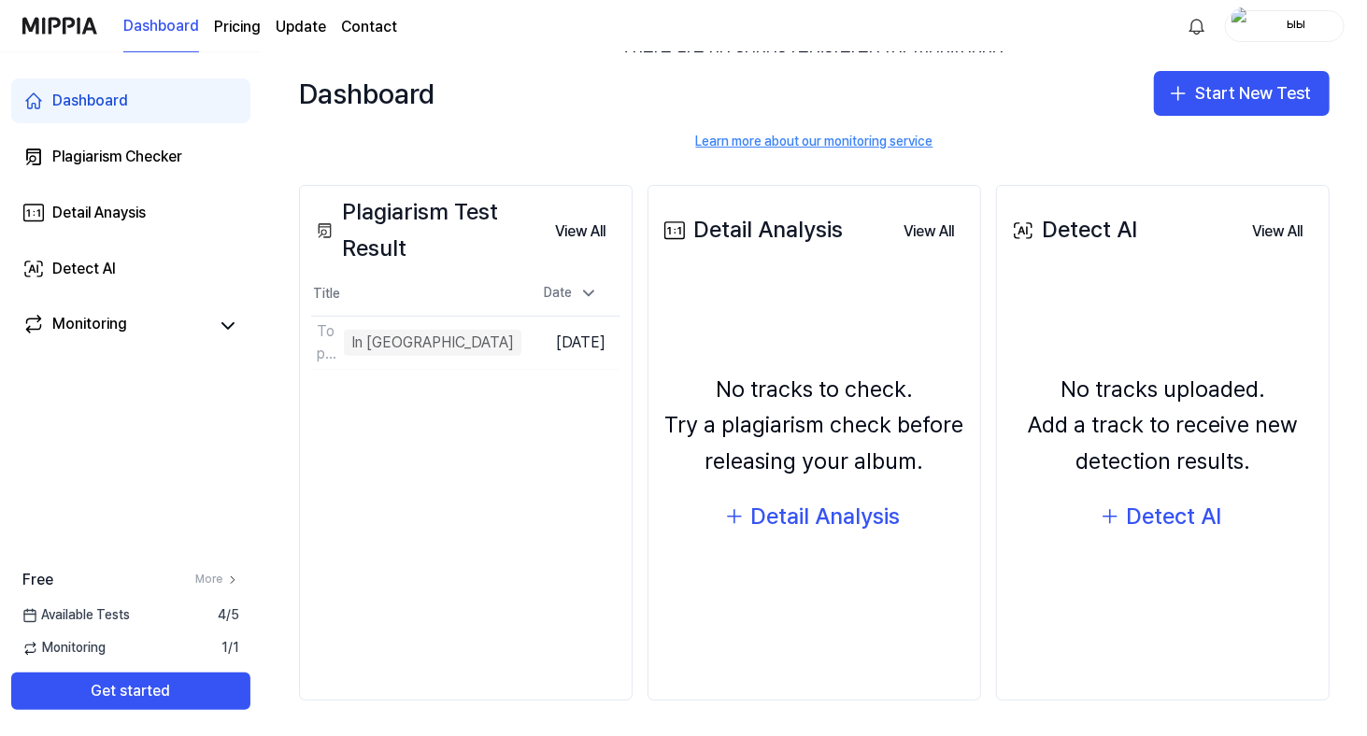
scroll to position [77, 0]
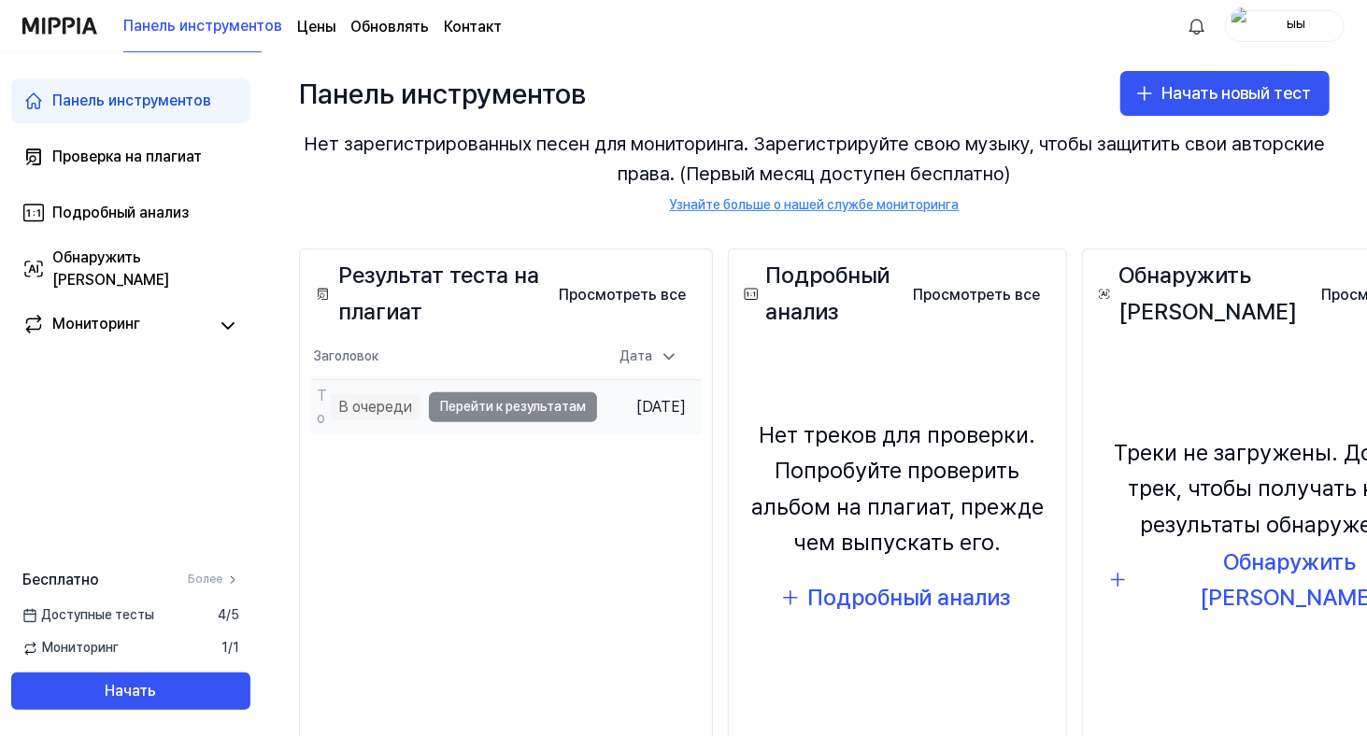
click at [383, 405] on font "В очереди" at bounding box center [375, 407] width 74 height 18
